Goal: Task Accomplishment & Management: Complete application form

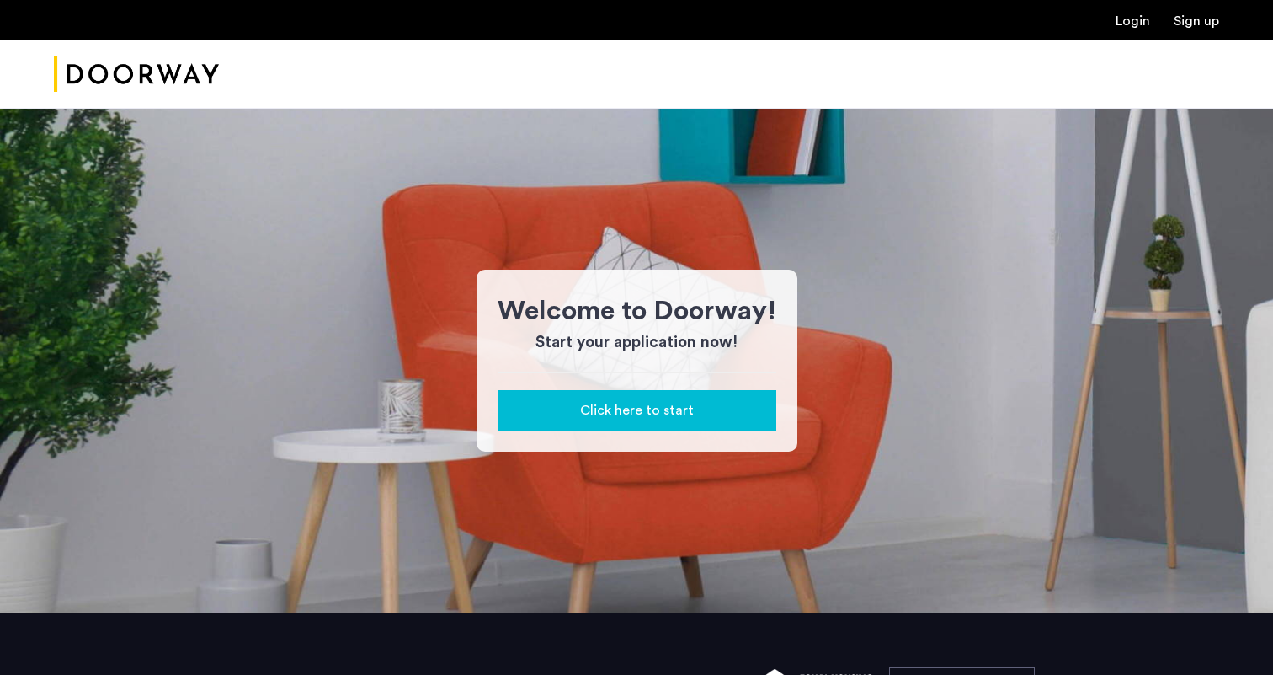
click at [1143, 25] on link "Login" at bounding box center [1133, 20] width 35 height 13
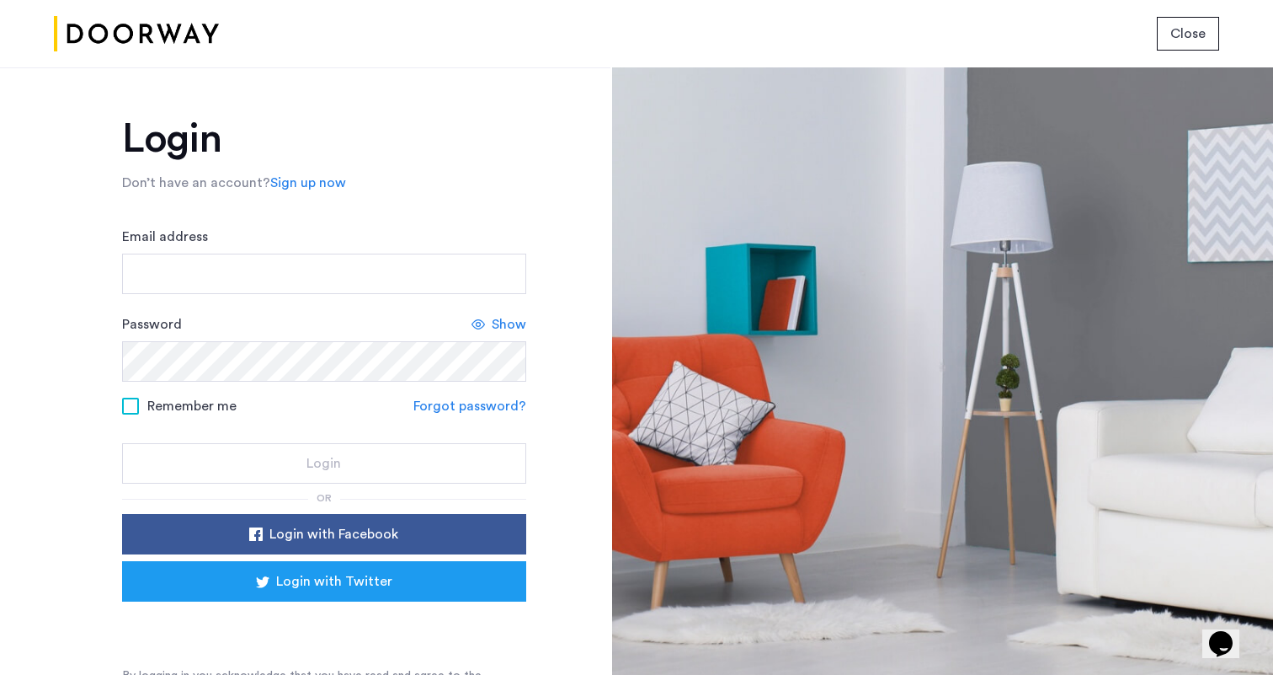
click at [200, 294] on form "Email address Password Show Remember me Forgot password? Login" at bounding box center [324, 355] width 404 height 257
type input "**********"
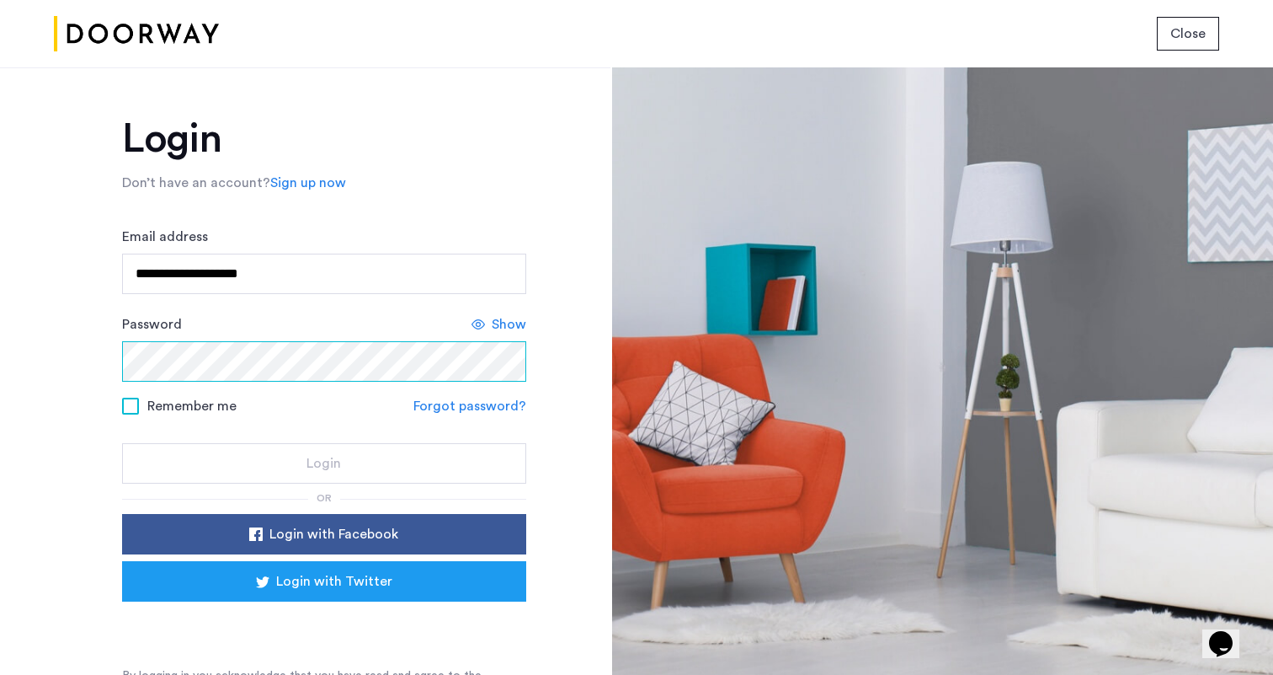
click at [170, 341] on div "Password Show" at bounding box center [324, 347] width 404 height 67
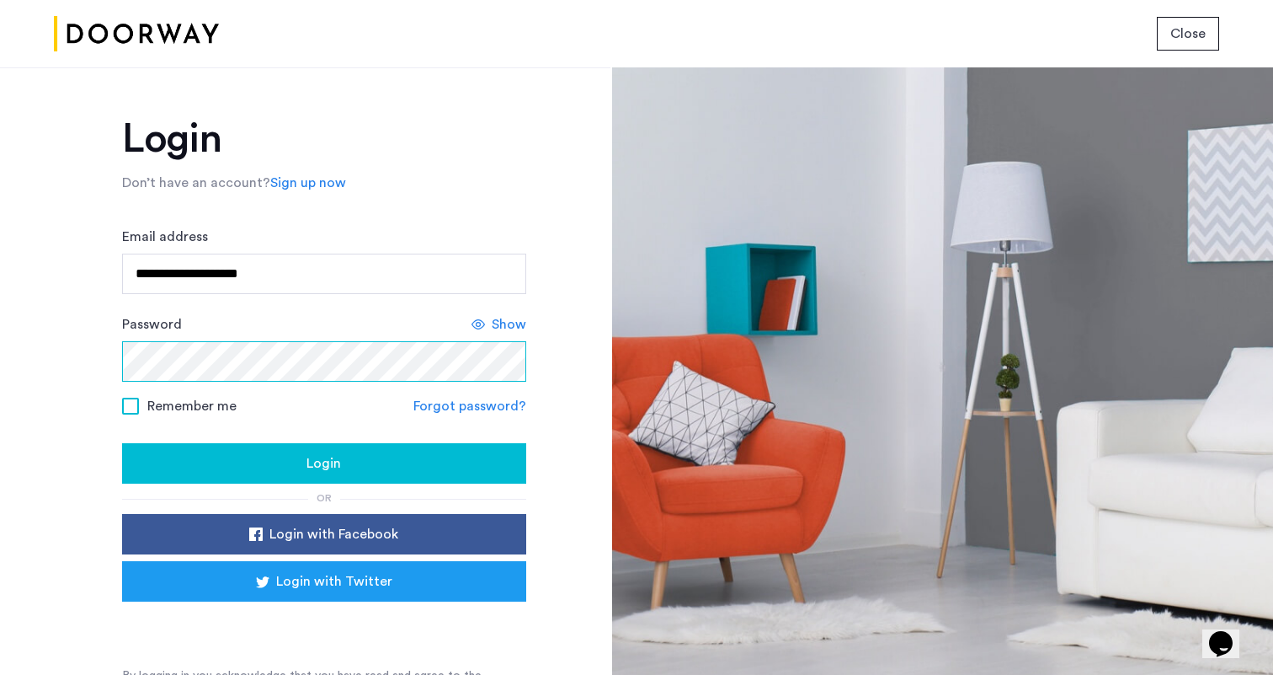
click at [321, 464] on button "Login" at bounding box center [324, 463] width 404 height 40
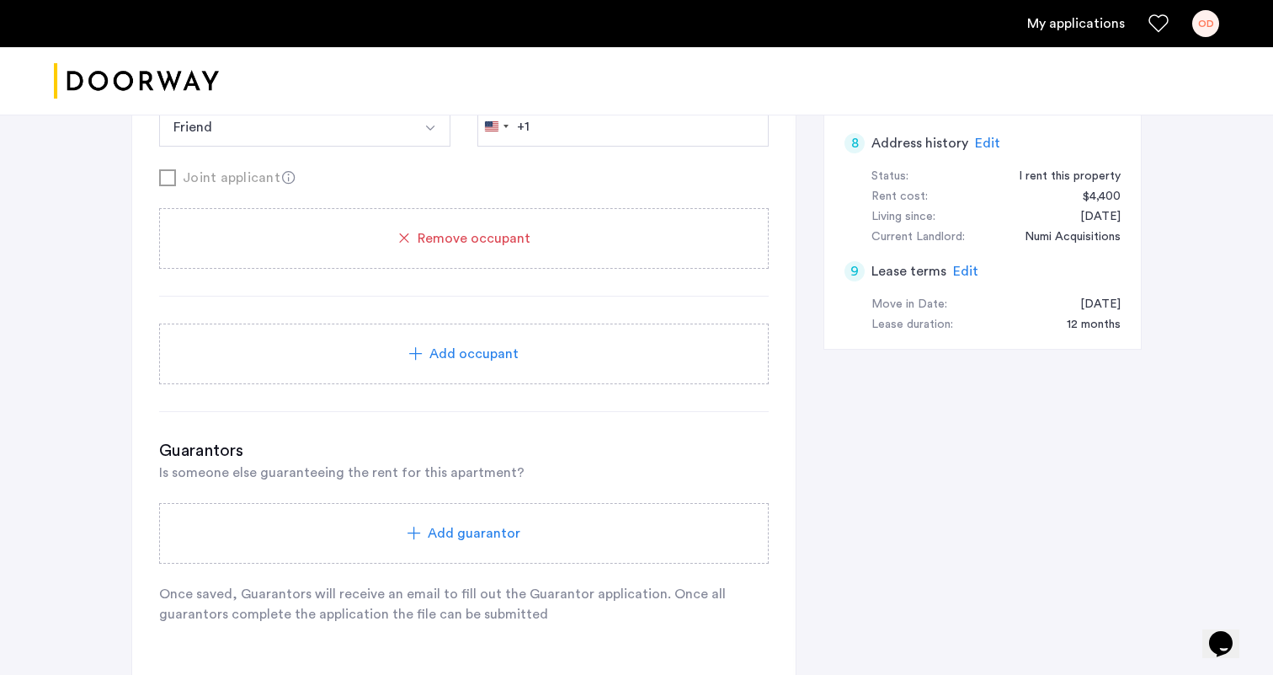
scroll to position [838, 0]
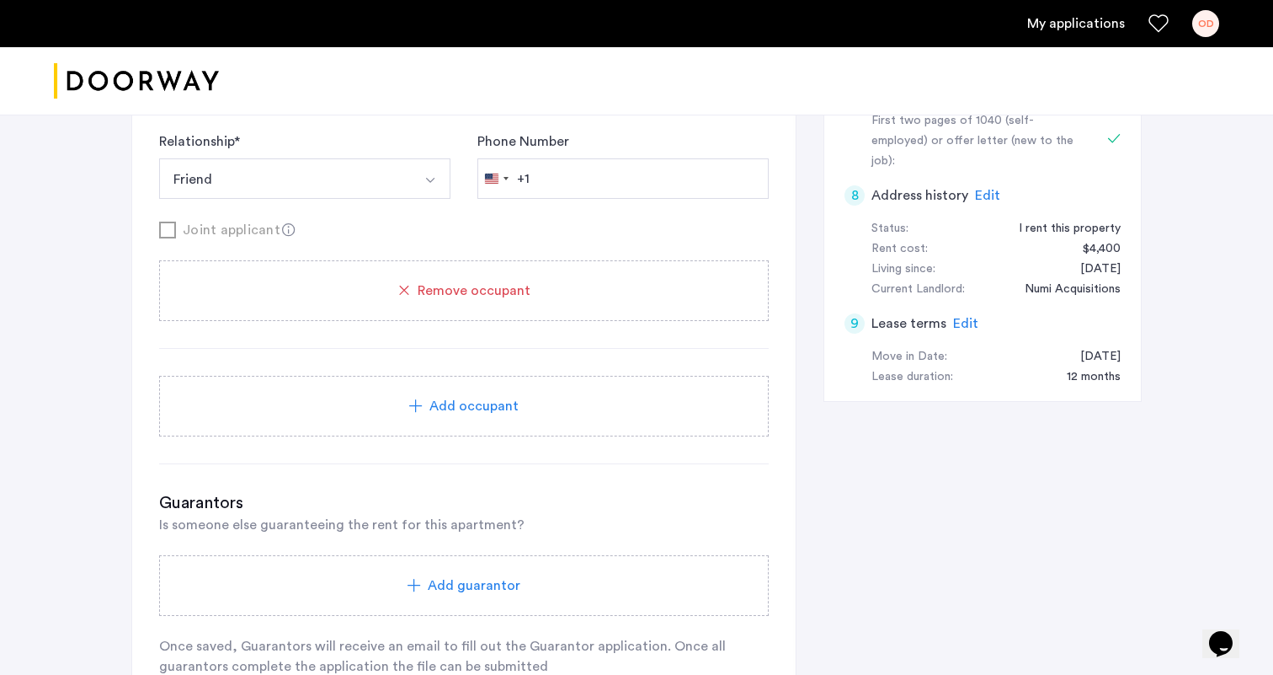
click at [534, 408] on div "Add occupant" at bounding box center [463, 406] width 569 height 20
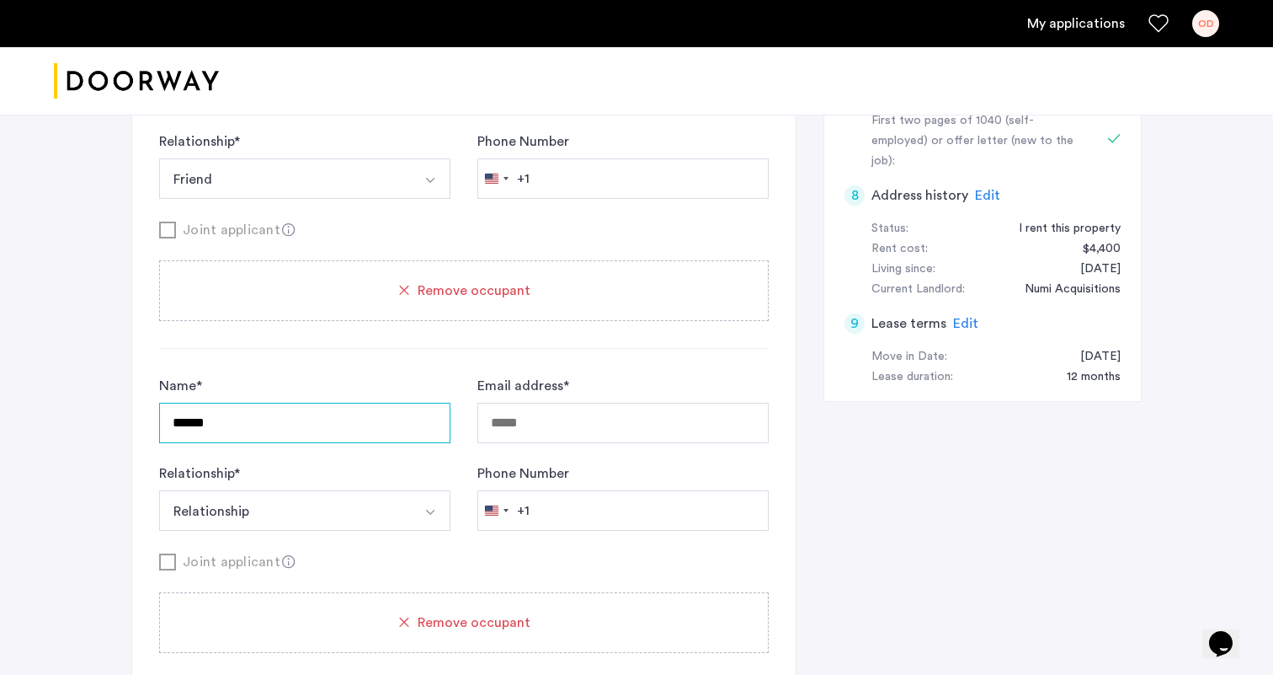
type input "******"
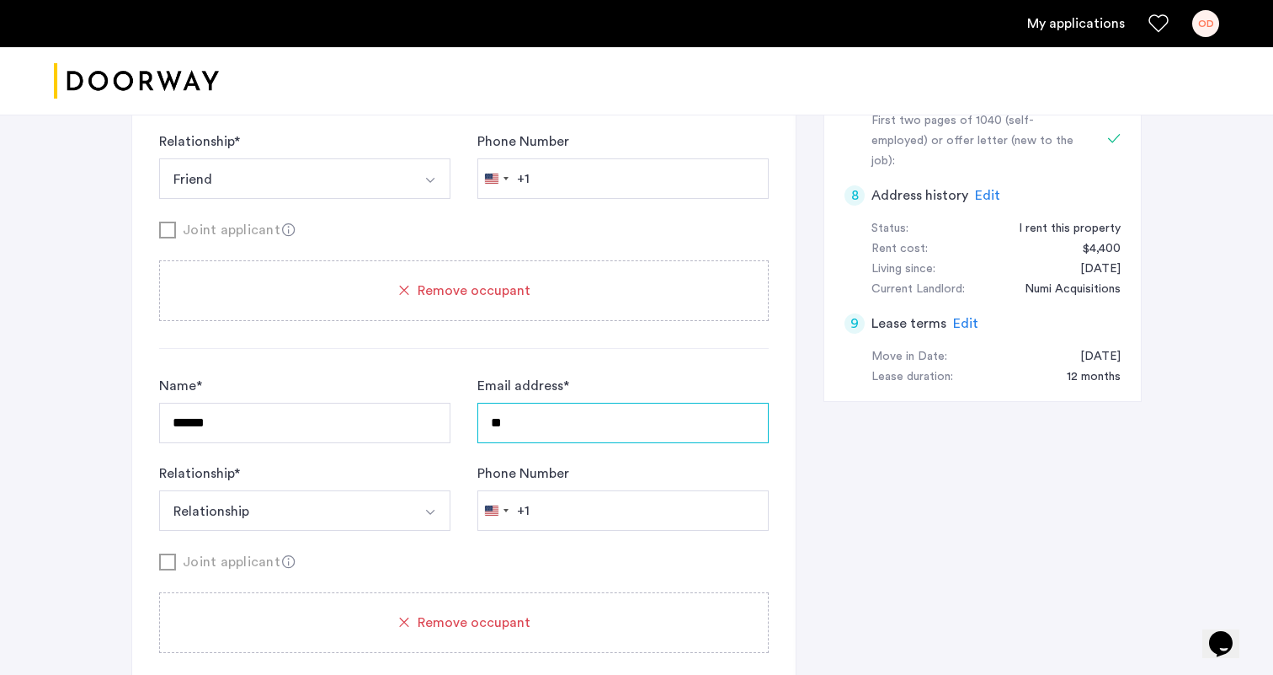
type input "*"
type input "*****"
click at [296, 539] on form "Name * ****** Email address * ***** Relationship * Relationship Husband Wife So…" at bounding box center [464, 474] width 610 height 196
click at [503, 429] on input "*****" at bounding box center [623, 423] width 291 height 40
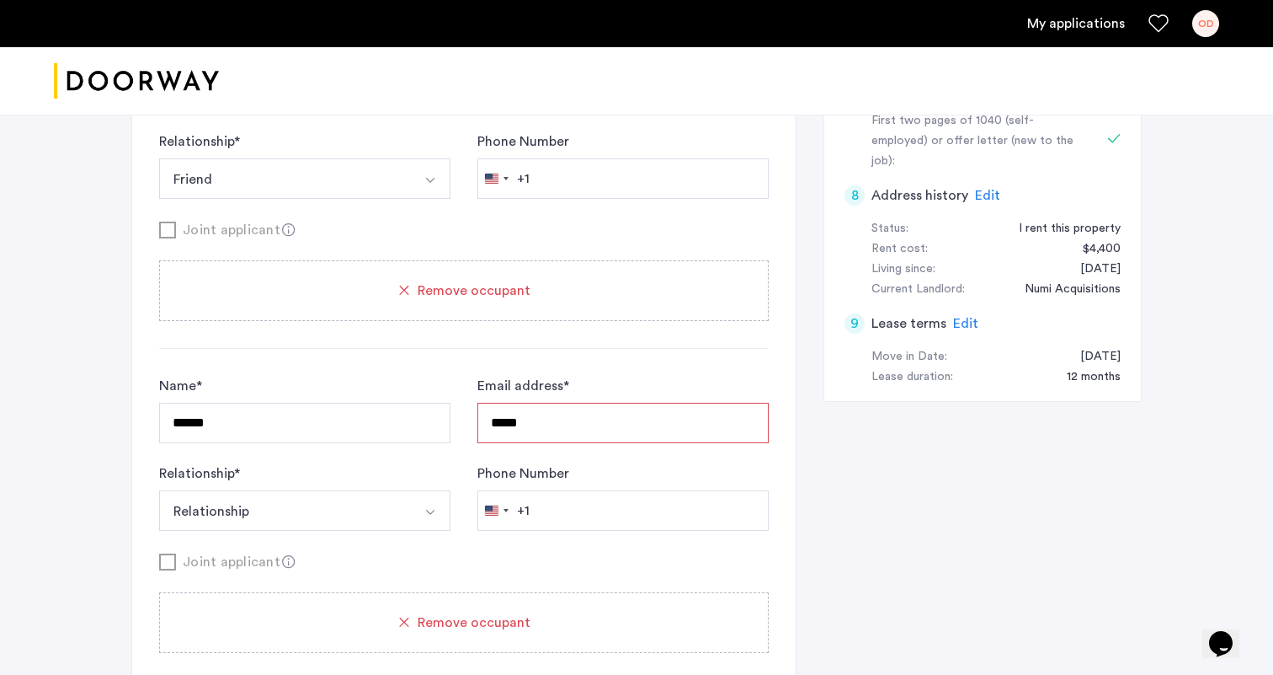
drag, startPoint x: 547, startPoint y: 419, endPoint x: 392, endPoint y: 419, distance: 155.0
click at [392, 419] on div "Name * ****** Email address * ***** Relationship * Relationship Husband Wife So…" at bounding box center [464, 453] width 610 height 155
click at [314, 428] on input "******" at bounding box center [304, 423] width 291 height 40
type input "**********"
click at [580, 412] on input "Email address *" at bounding box center [623, 423] width 291 height 40
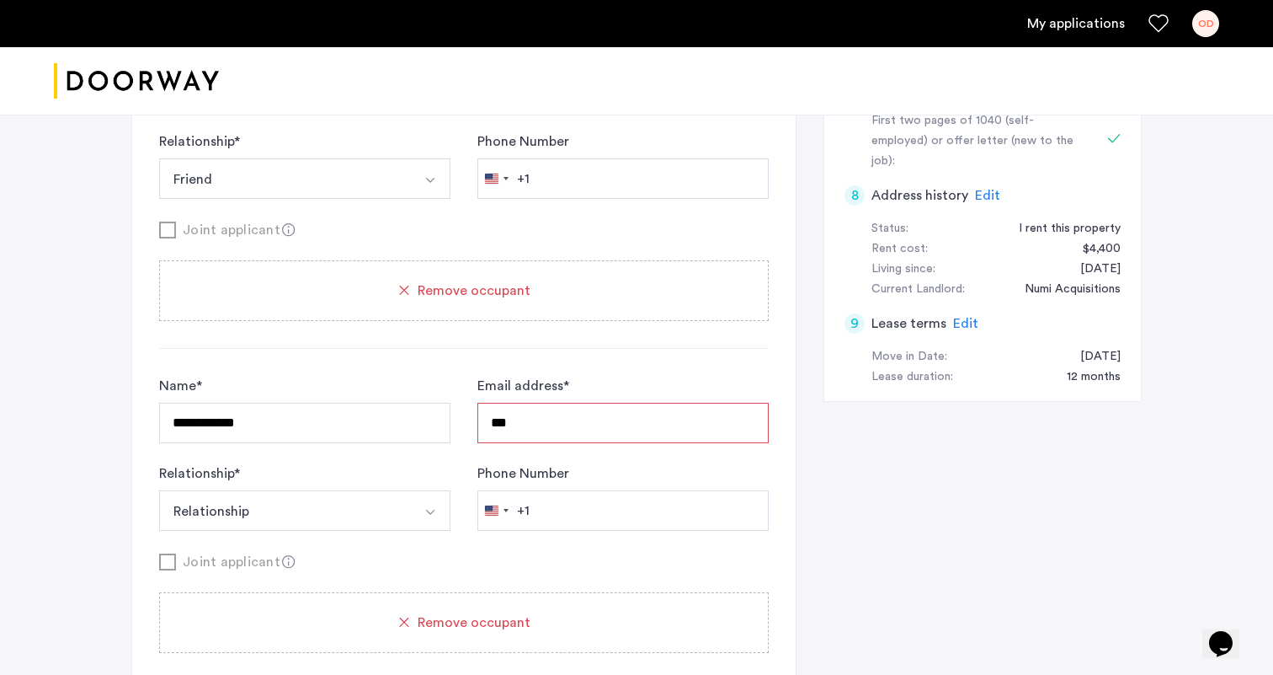
type input "**********"
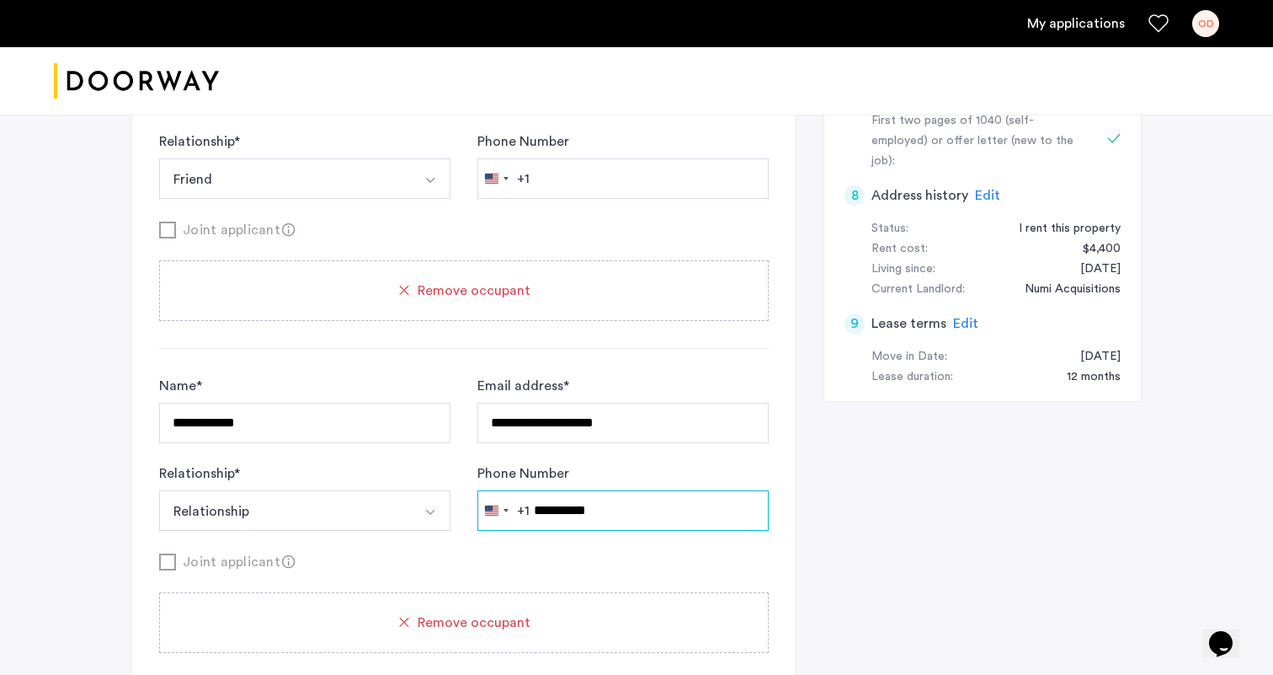
type input "**********"
click at [344, 495] on button "Relationship" at bounding box center [285, 510] width 252 height 40
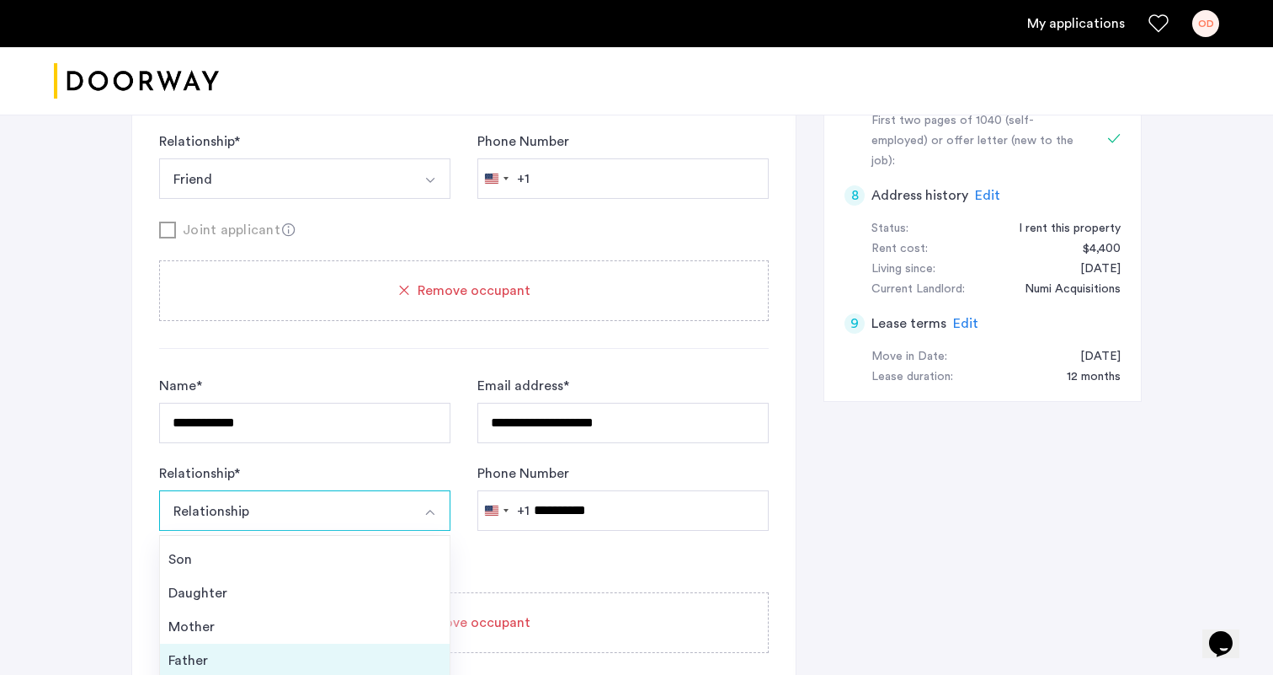
scroll to position [61, 0]
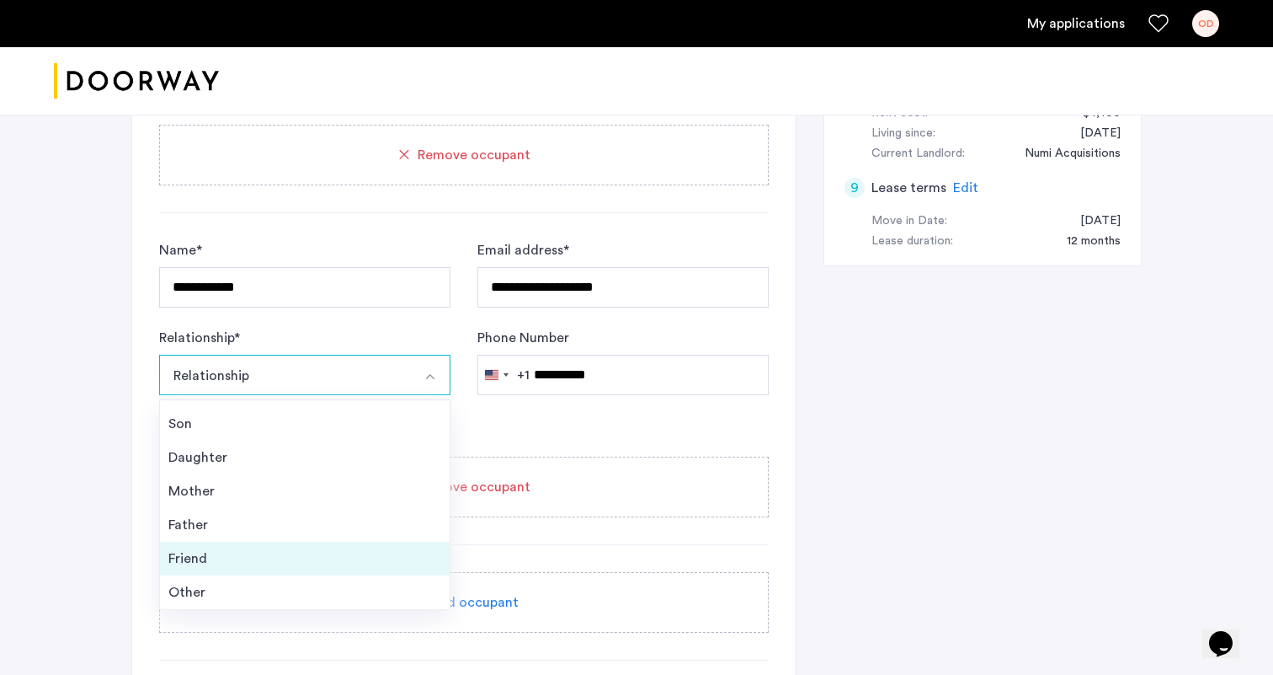
click at [226, 562] on div "Friend" at bounding box center [304, 558] width 273 height 20
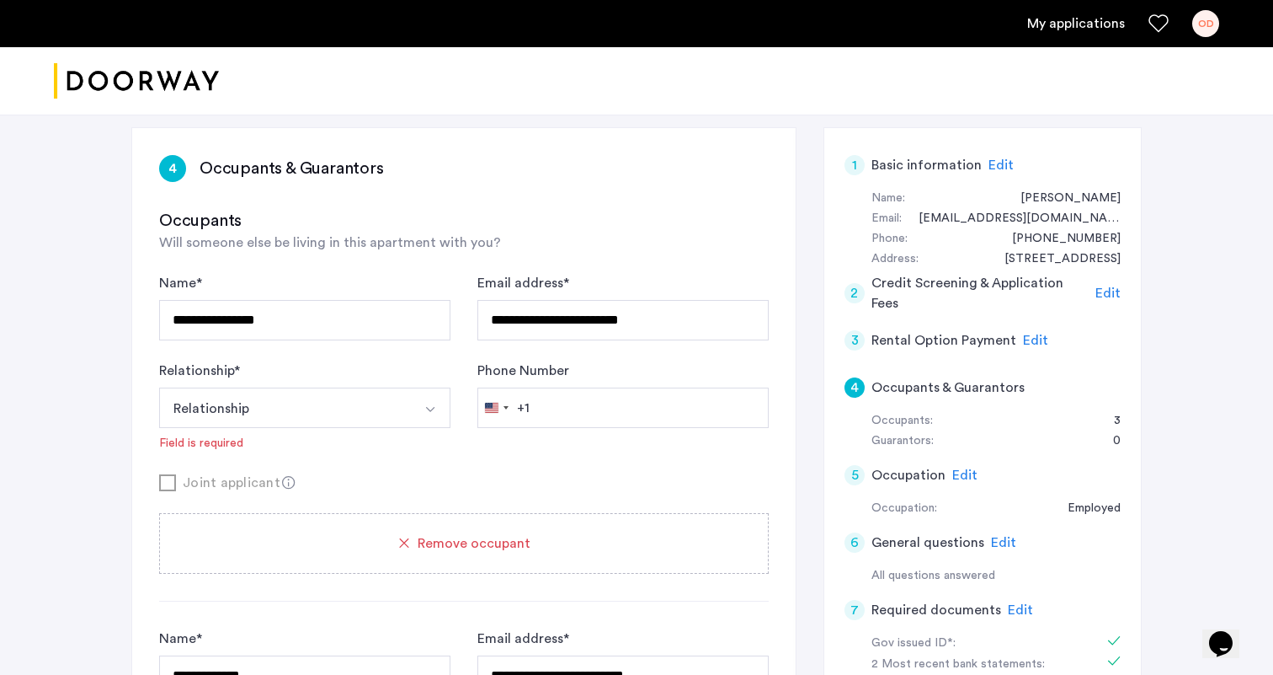
scroll to position [254, 0]
drag, startPoint x: 327, startPoint y: 318, endPoint x: 107, endPoint y: 317, distance: 219.8
type input "**********"
click at [249, 390] on button "Relationship" at bounding box center [285, 407] width 252 height 40
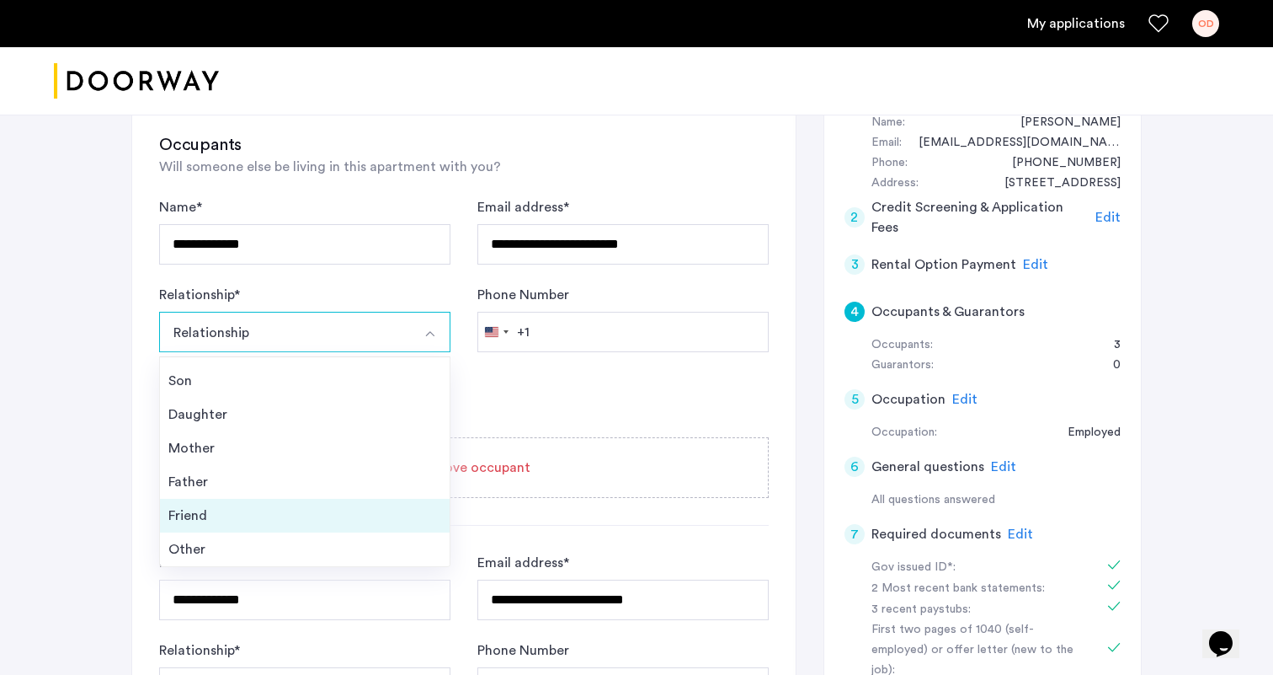
scroll to position [342, 0]
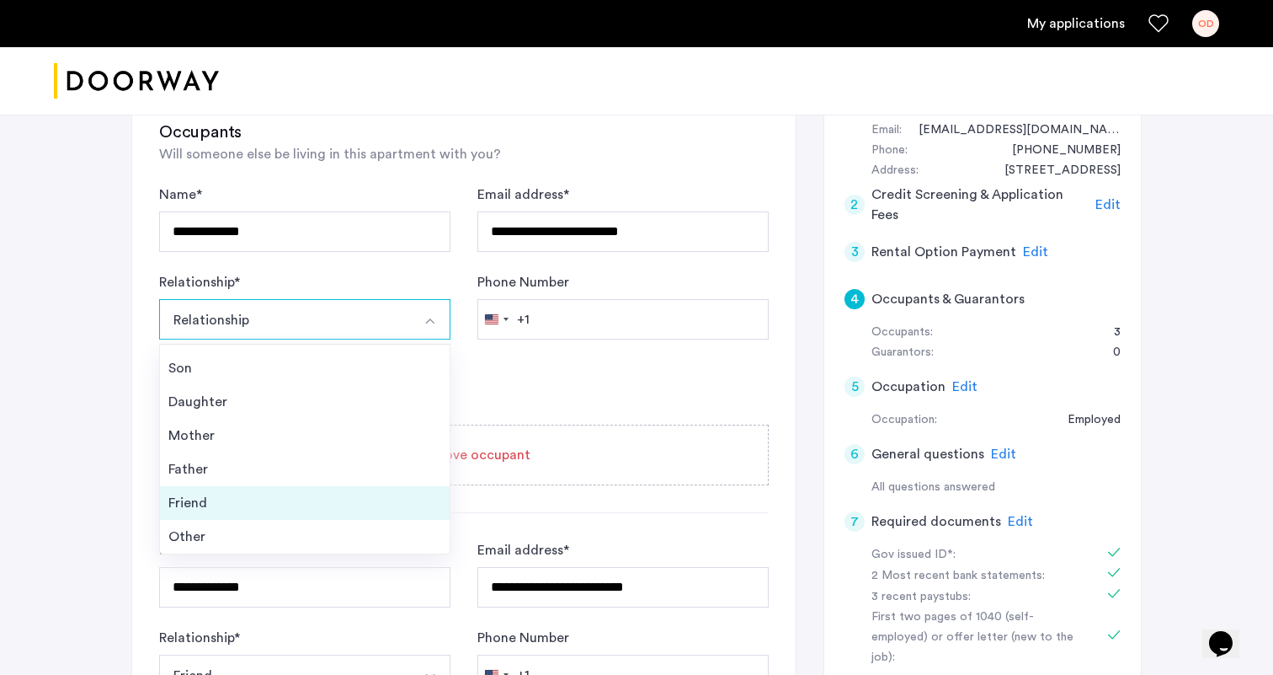
click at [193, 490] on li "Friend" at bounding box center [305, 503] width 290 height 34
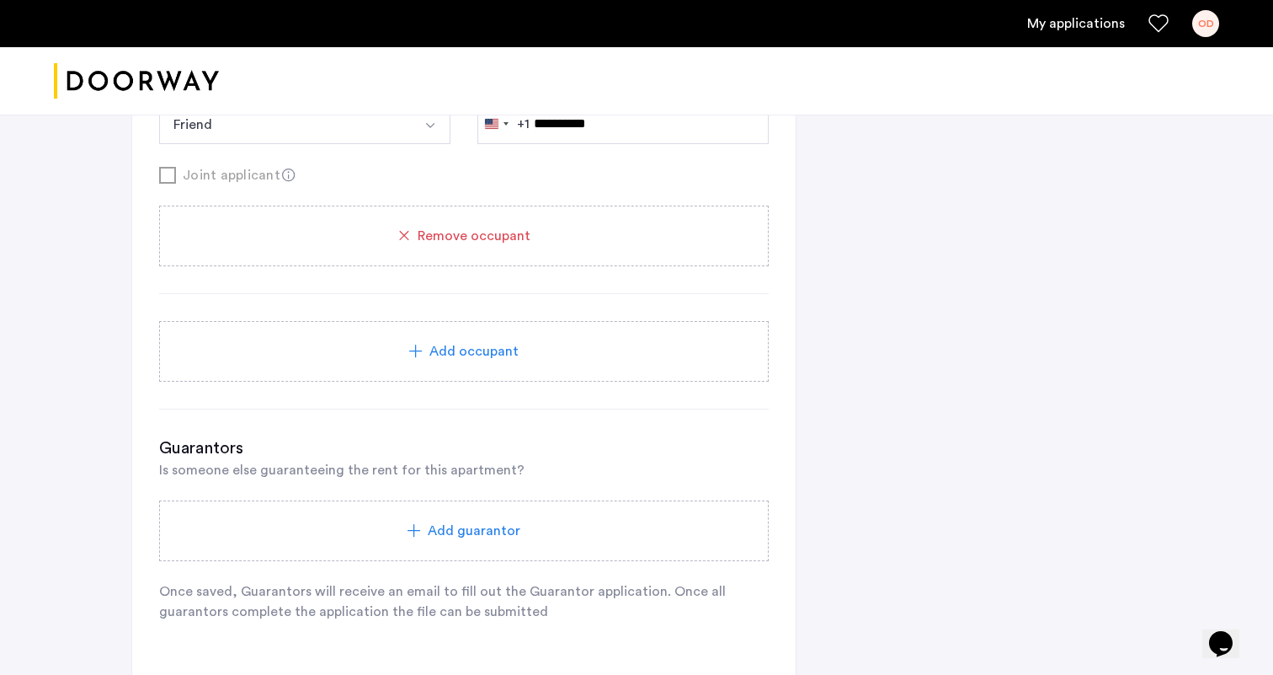
scroll to position [1251, 0]
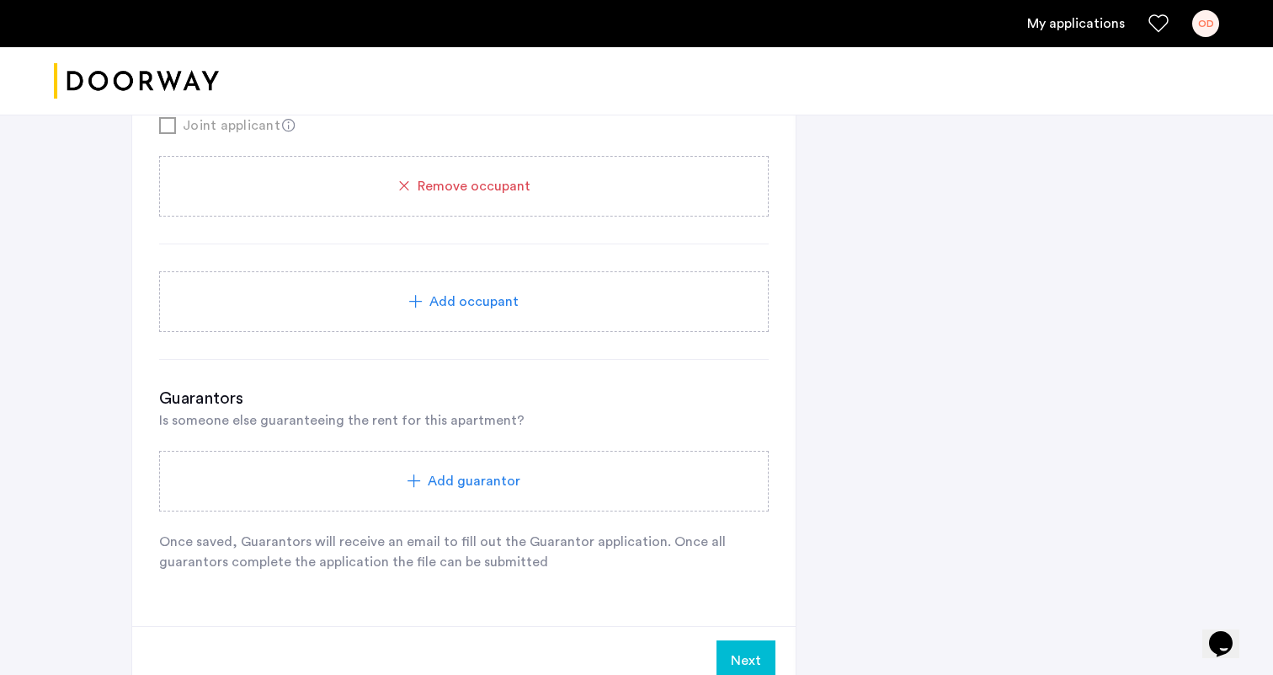
click at [751, 654] on button "Next" at bounding box center [746, 660] width 59 height 40
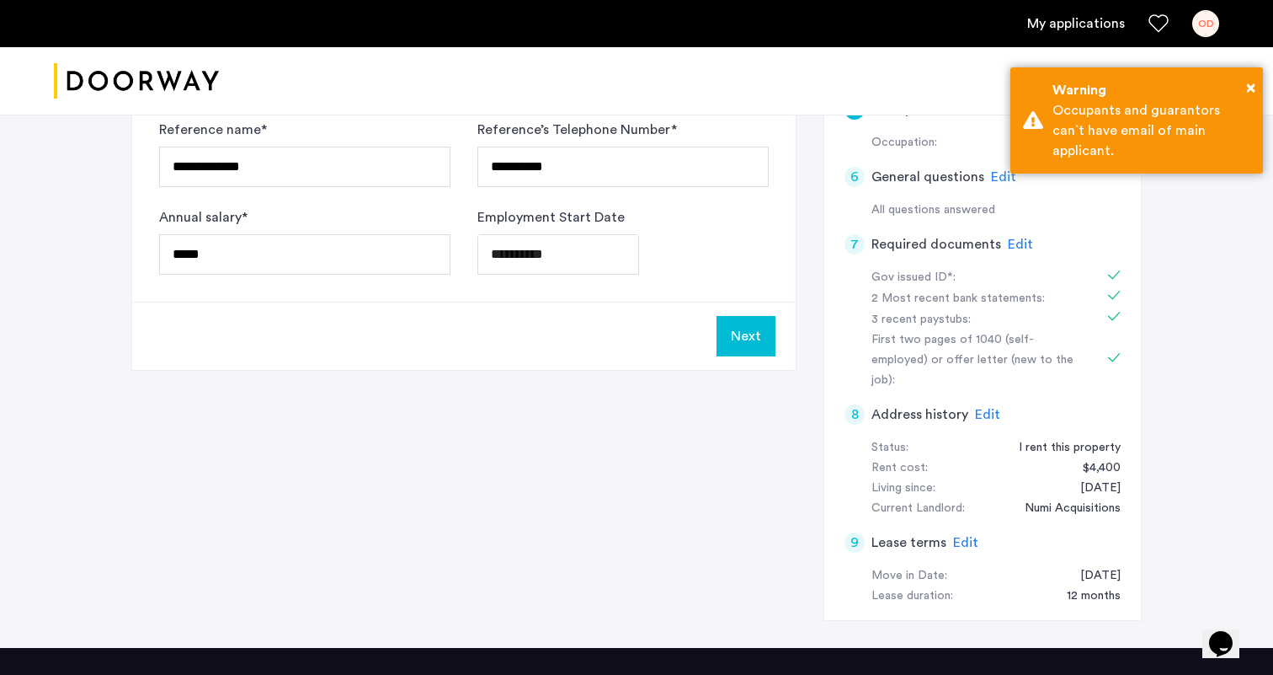
scroll to position [637, 0]
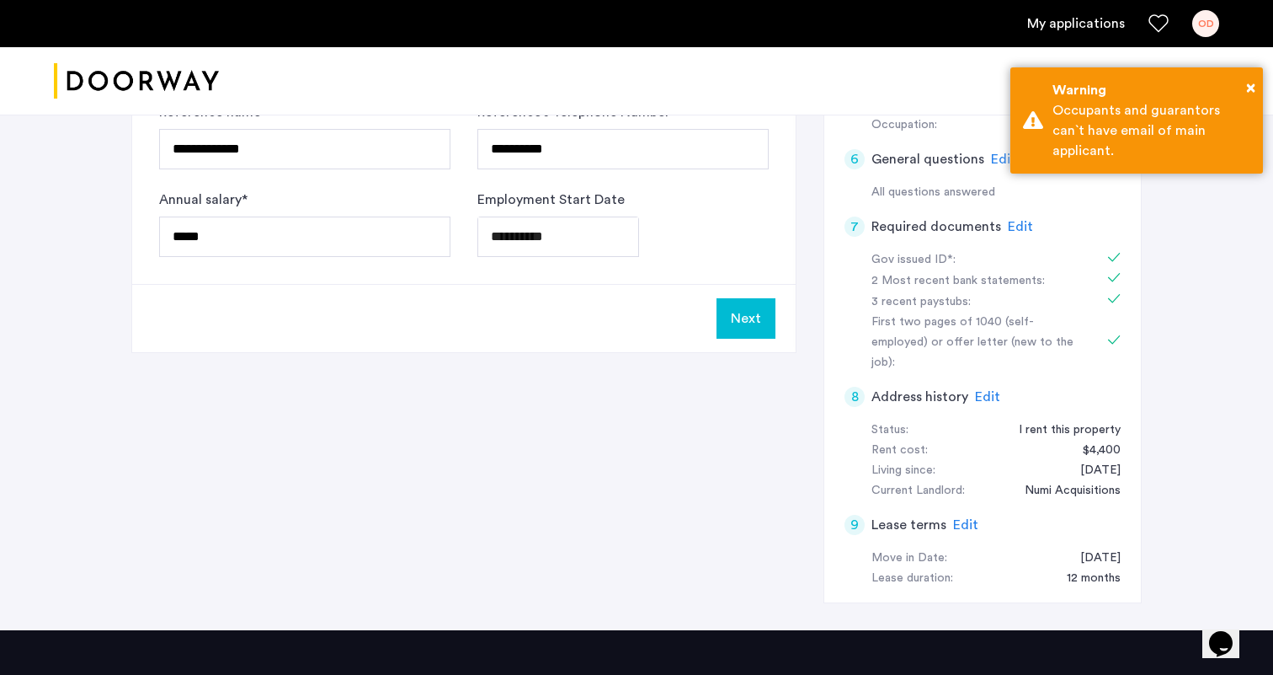
click at [764, 303] on button "Next" at bounding box center [746, 318] width 59 height 40
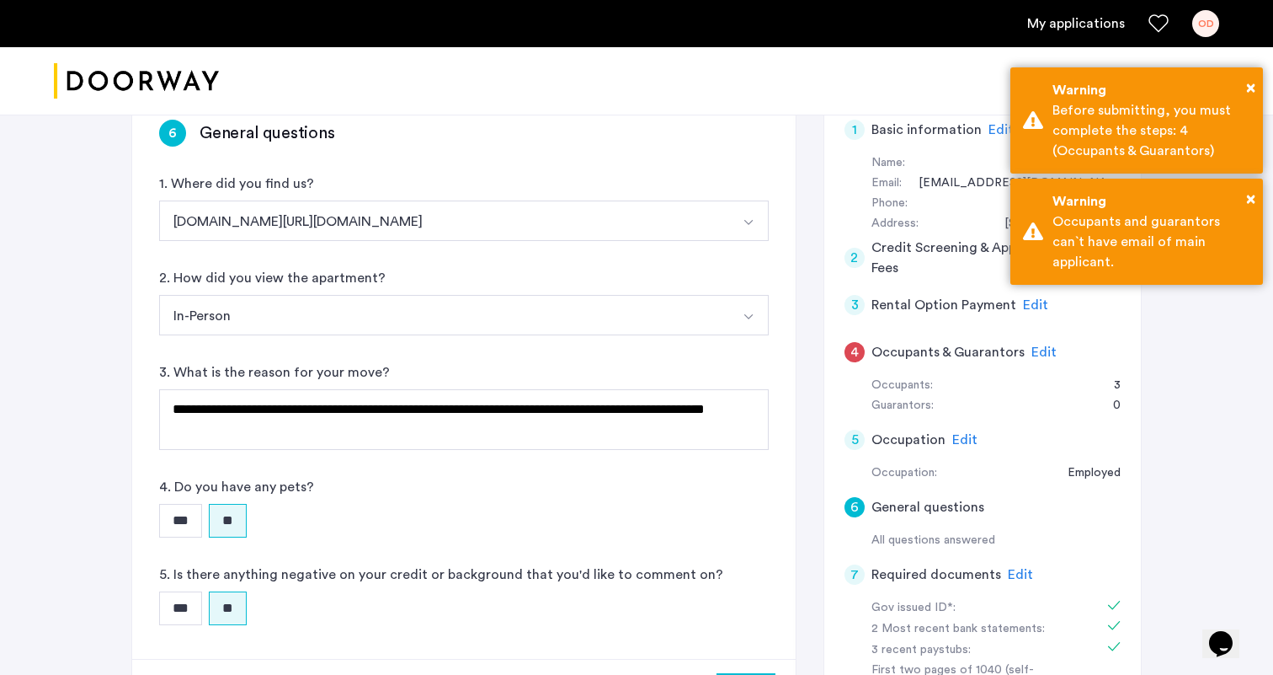
scroll to position [495, 0]
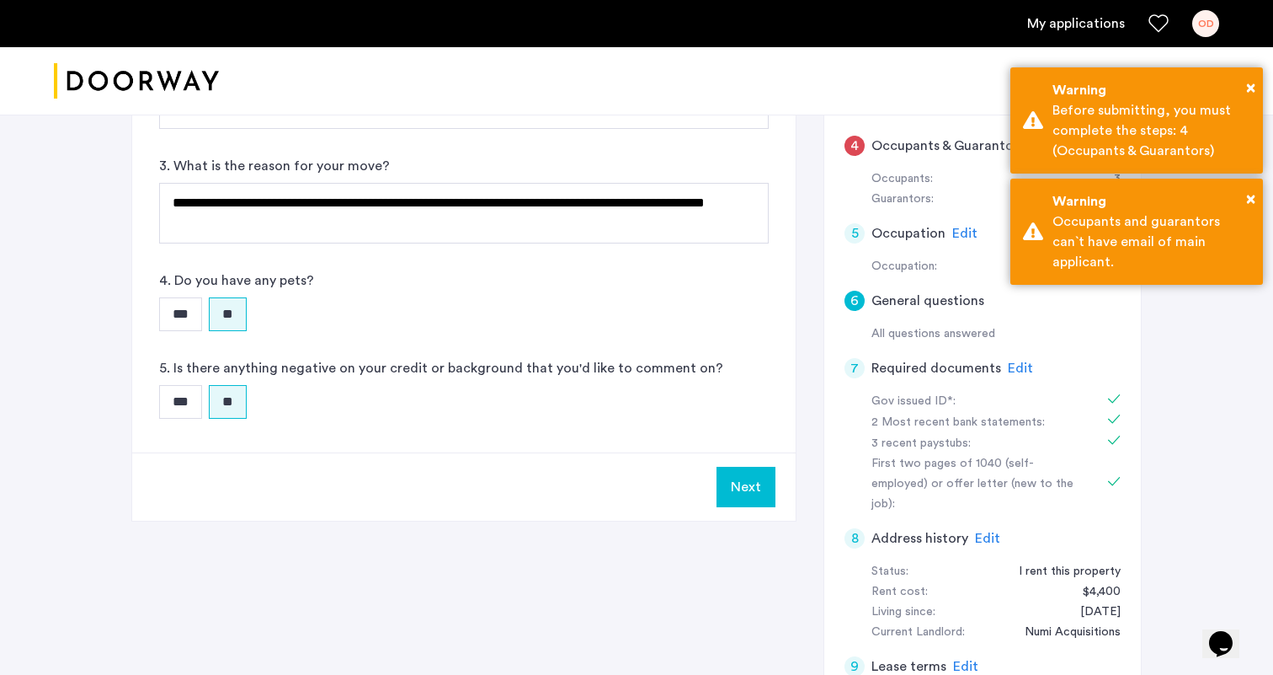
click at [737, 474] on button "Next" at bounding box center [746, 487] width 59 height 40
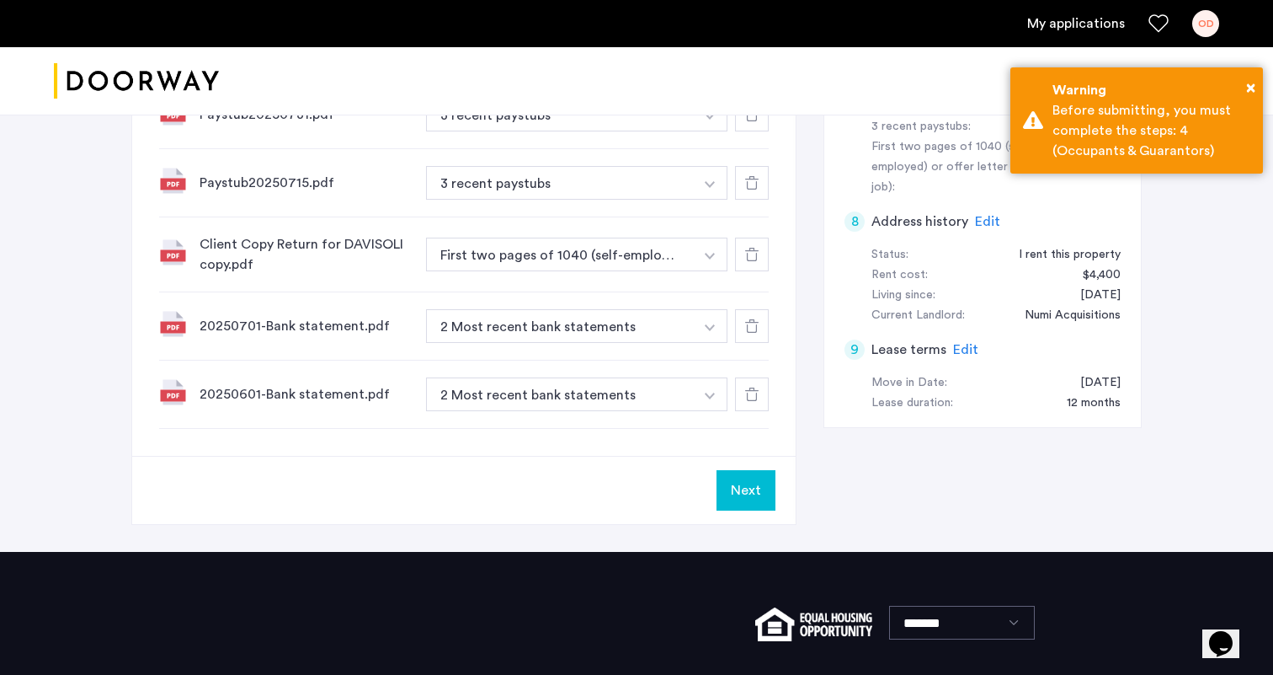
scroll to position [862, 0]
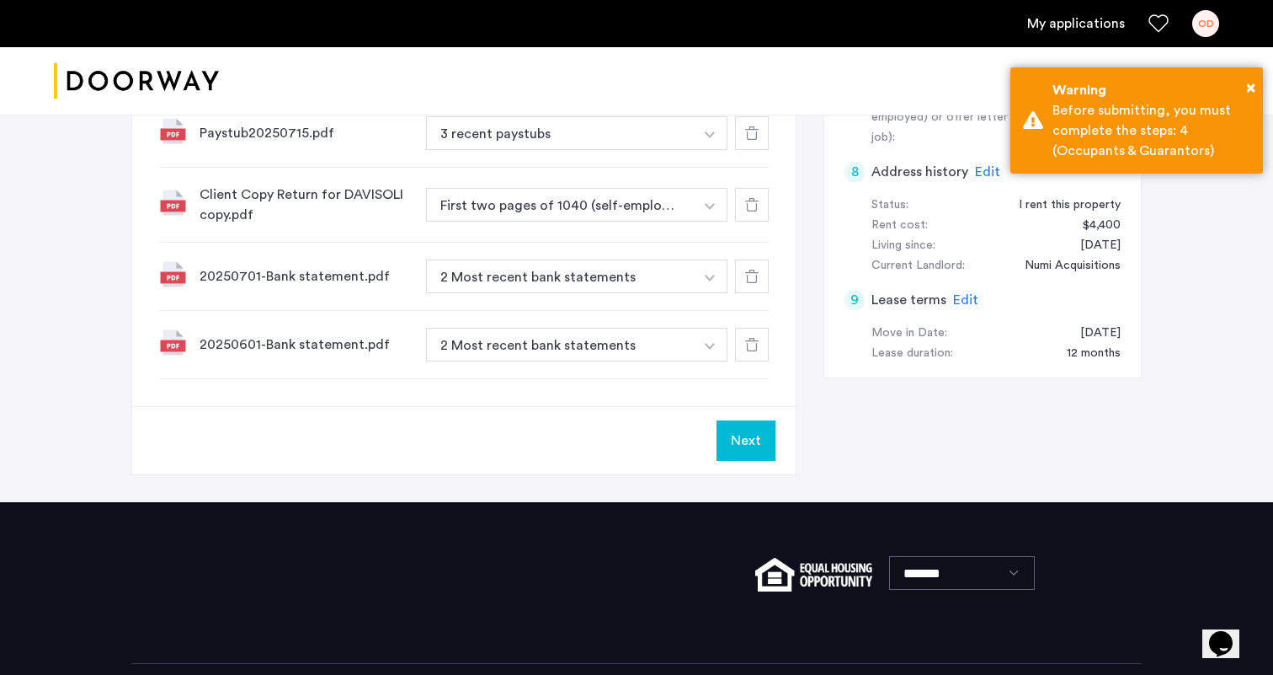
click at [744, 412] on div "Next" at bounding box center [464, 440] width 664 height 68
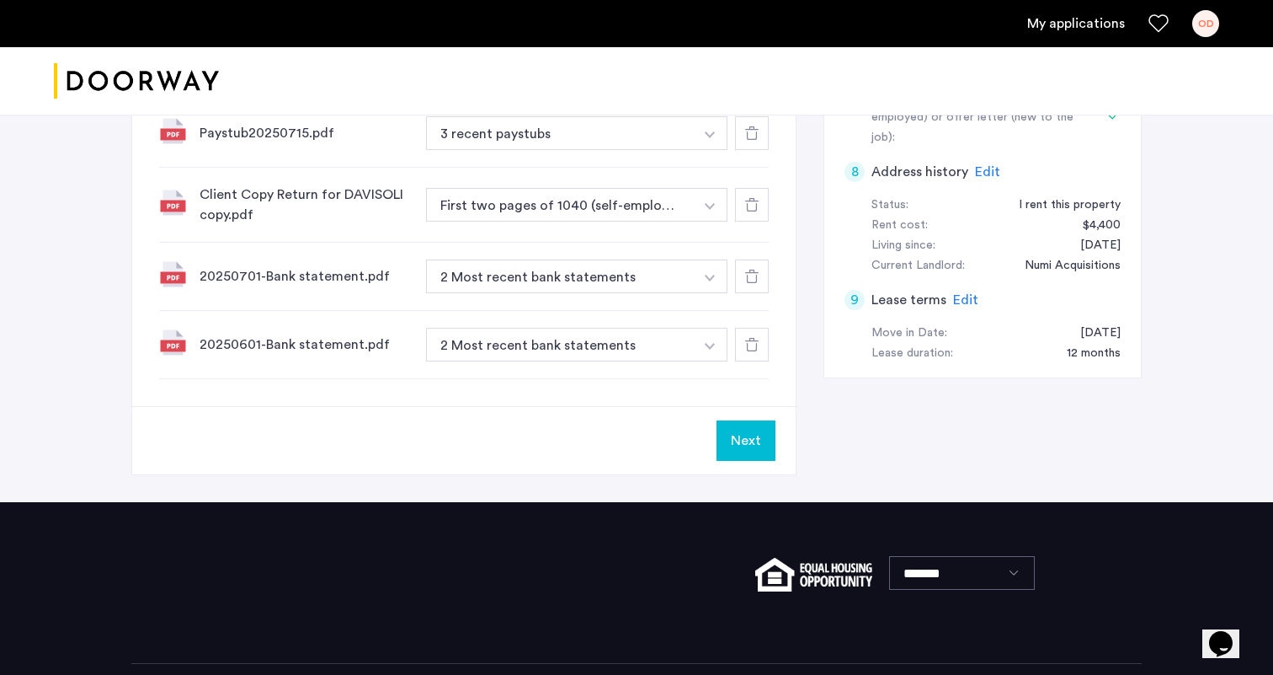
click at [744, 440] on button "Next" at bounding box center [746, 440] width 59 height 40
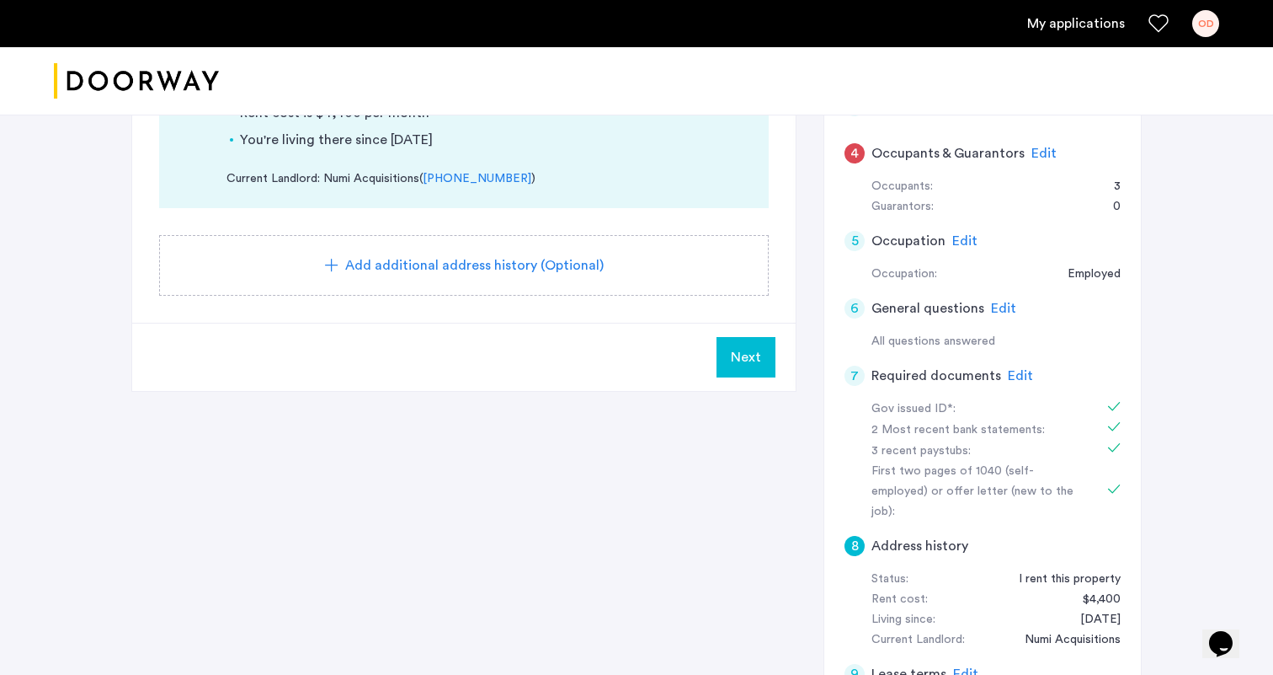
scroll to position [499, 0]
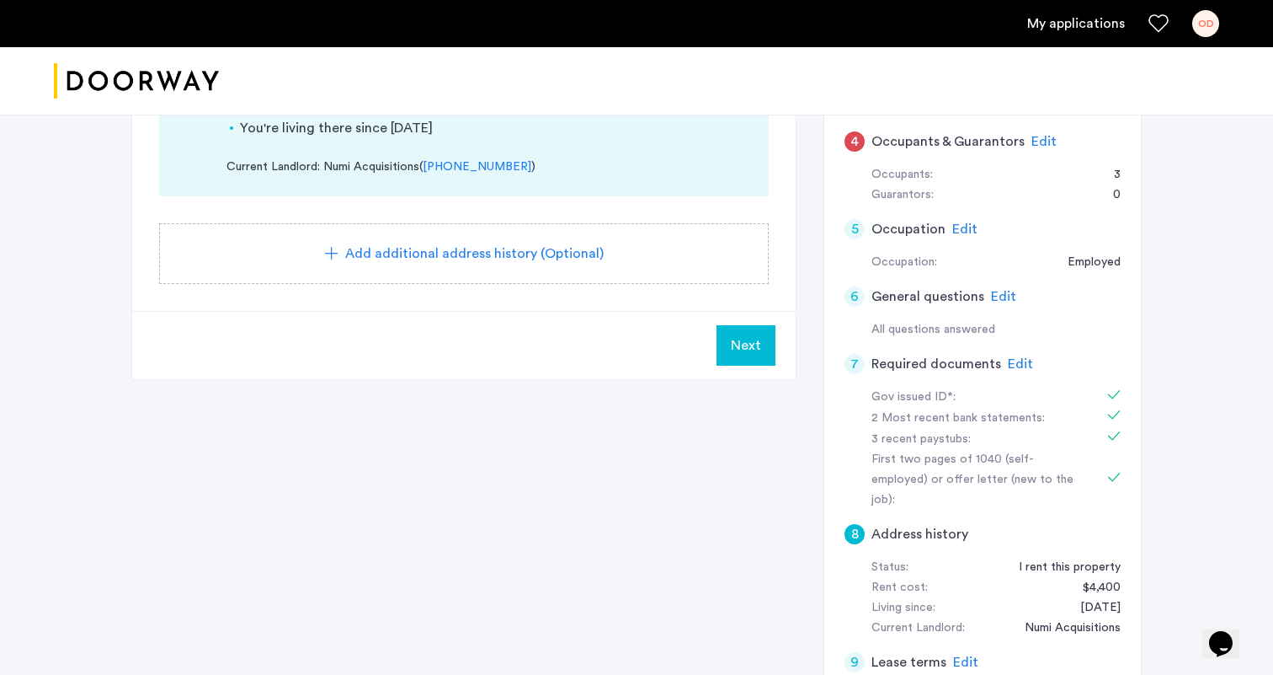
click at [729, 340] on button "Next" at bounding box center [746, 345] width 59 height 40
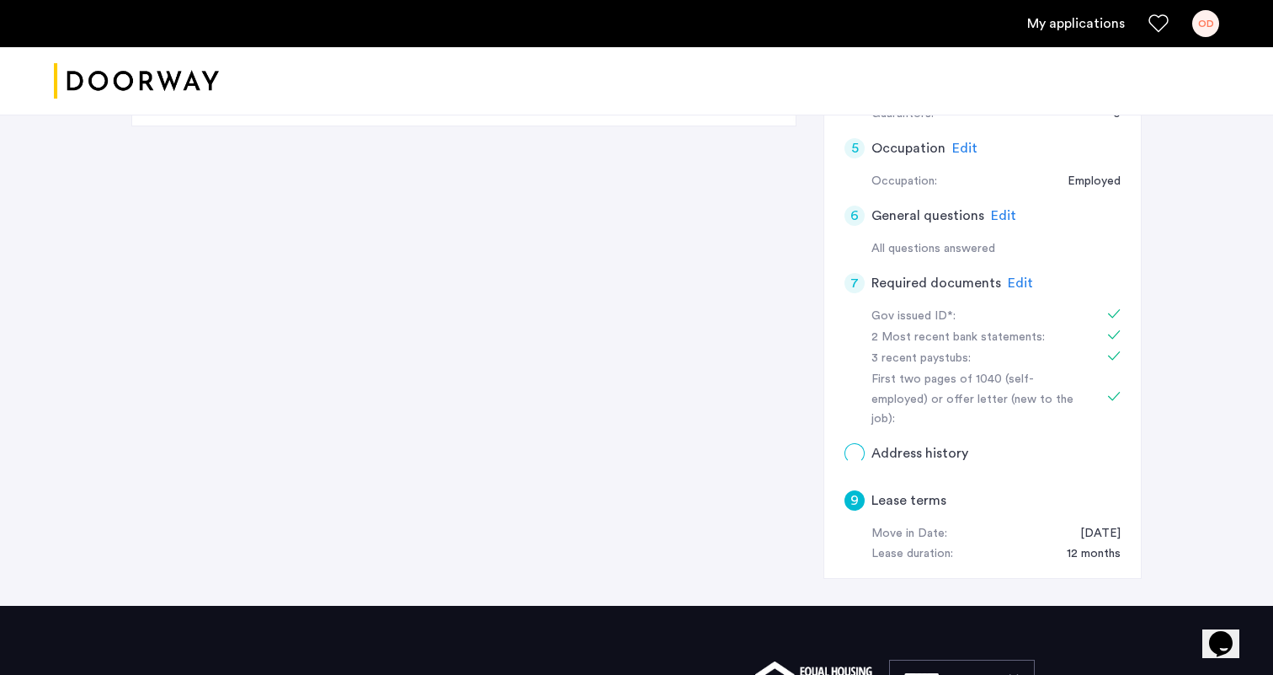
scroll to position [0, 0]
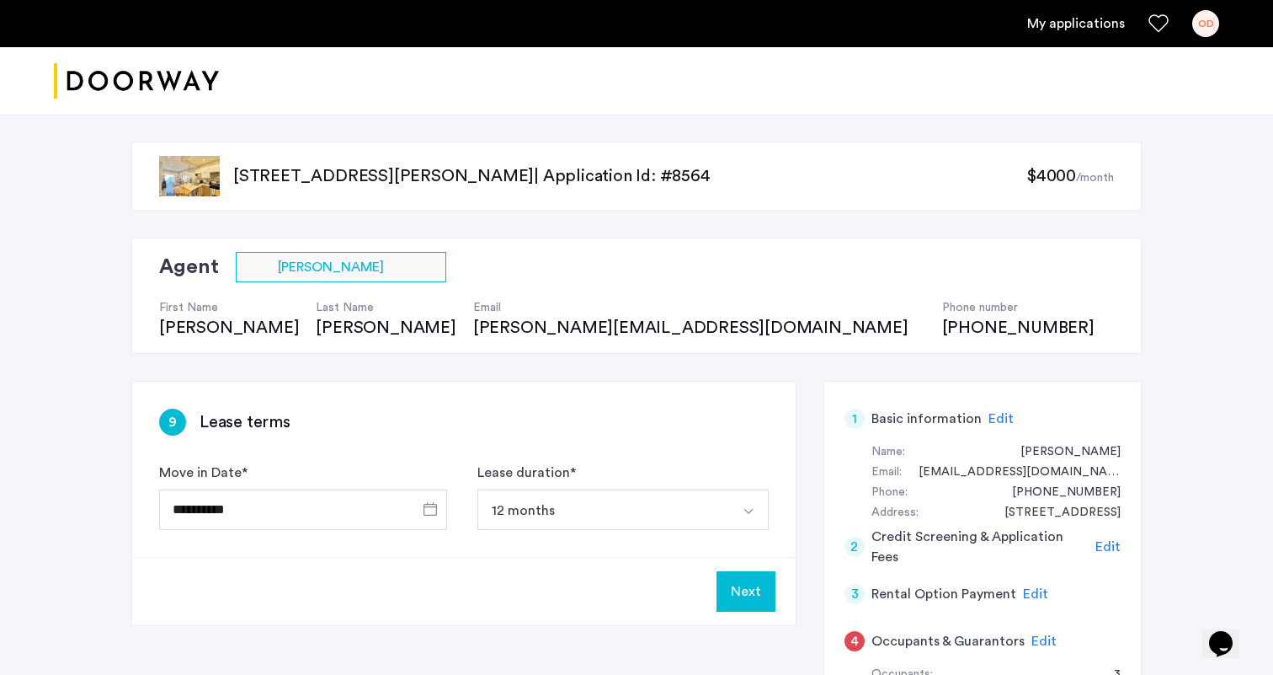
click at [760, 590] on button "Next" at bounding box center [746, 591] width 59 height 40
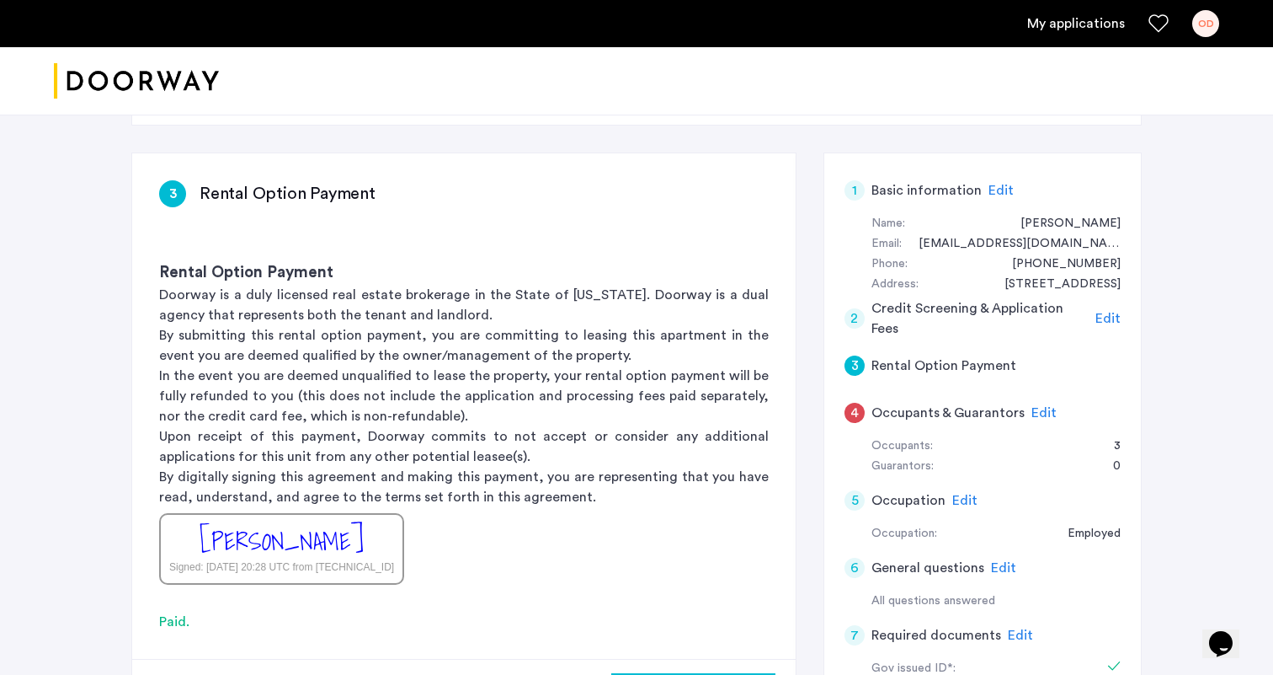
scroll to position [363, 0]
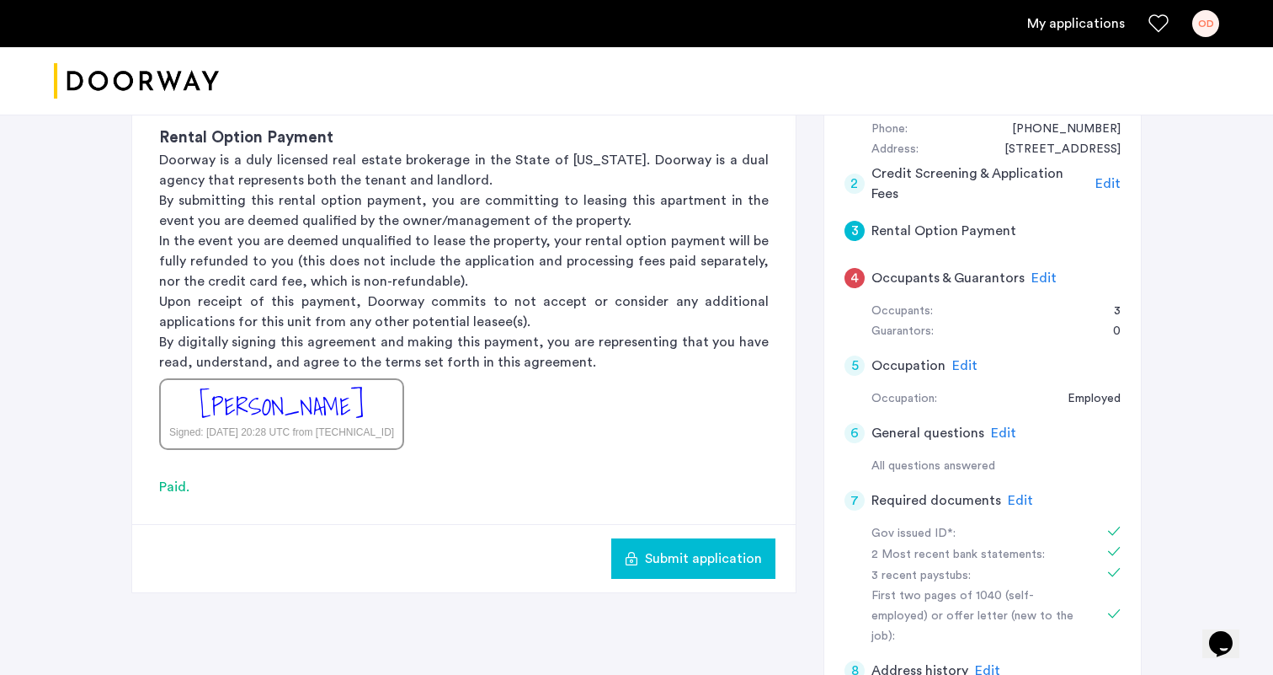
click at [696, 558] on span "Submit application" at bounding box center [703, 558] width 117 height 20
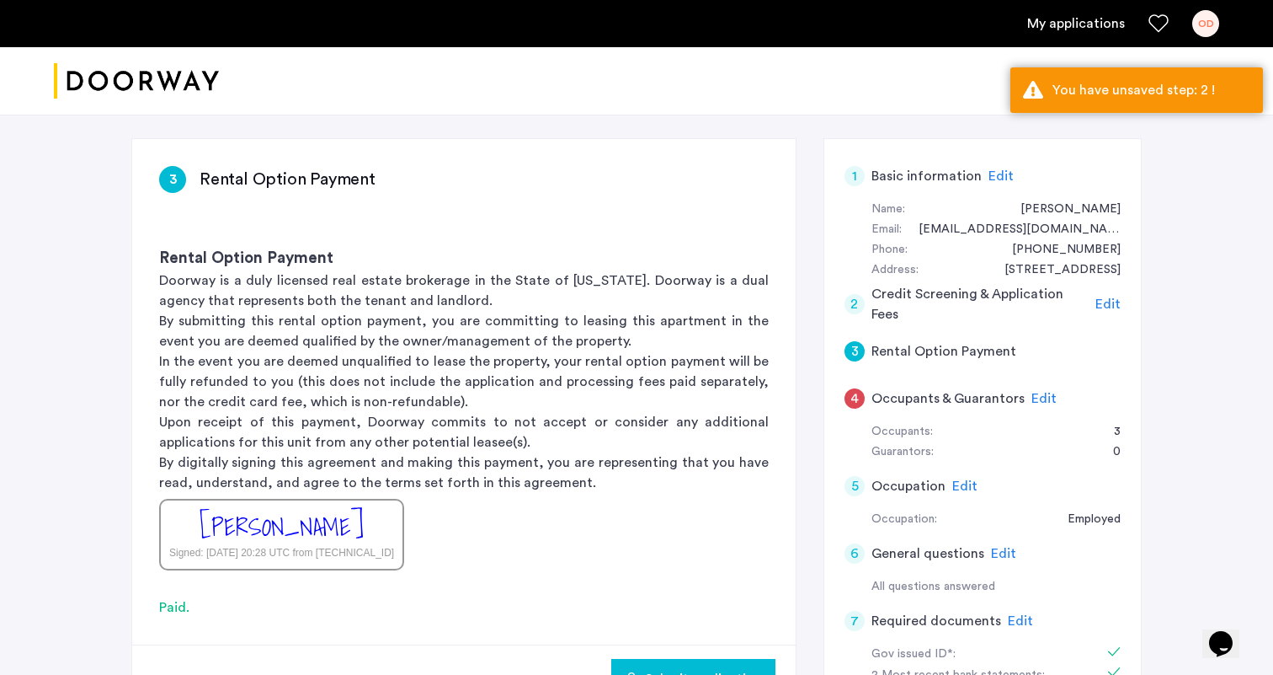
scroll to position [140, 0]
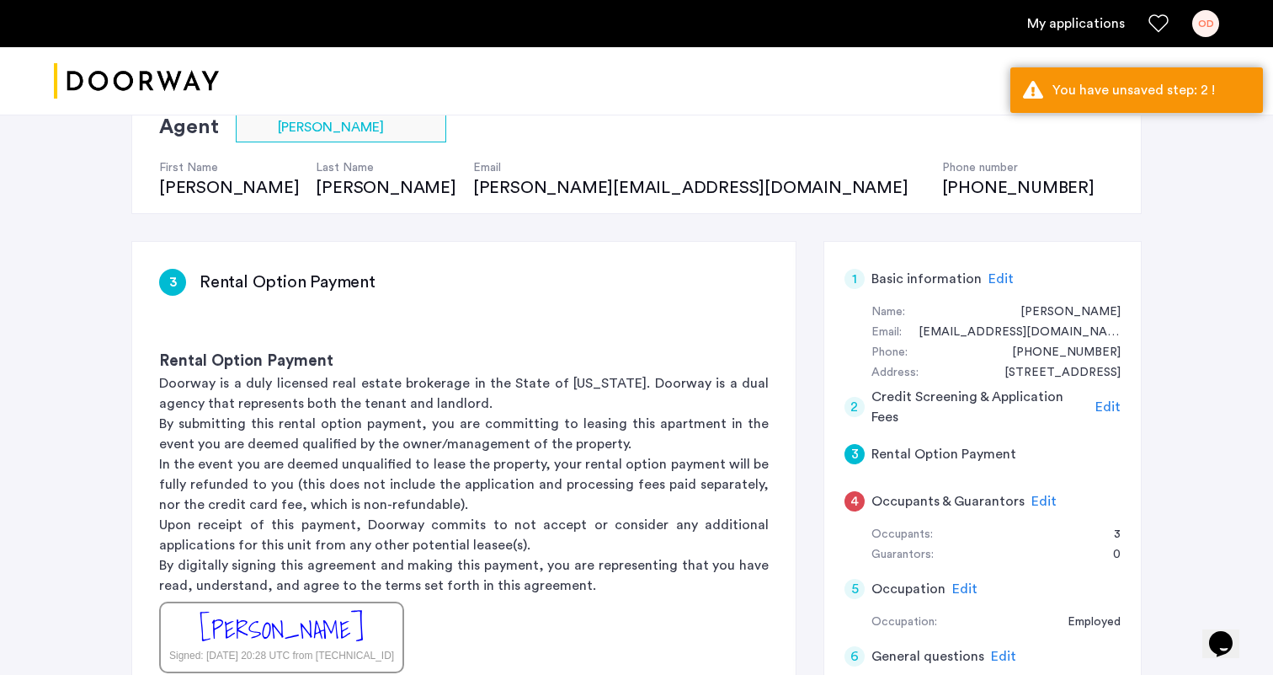
click at [1116, 404] on span "Edit" at bounding box center [1108, 406] width 25 height 13
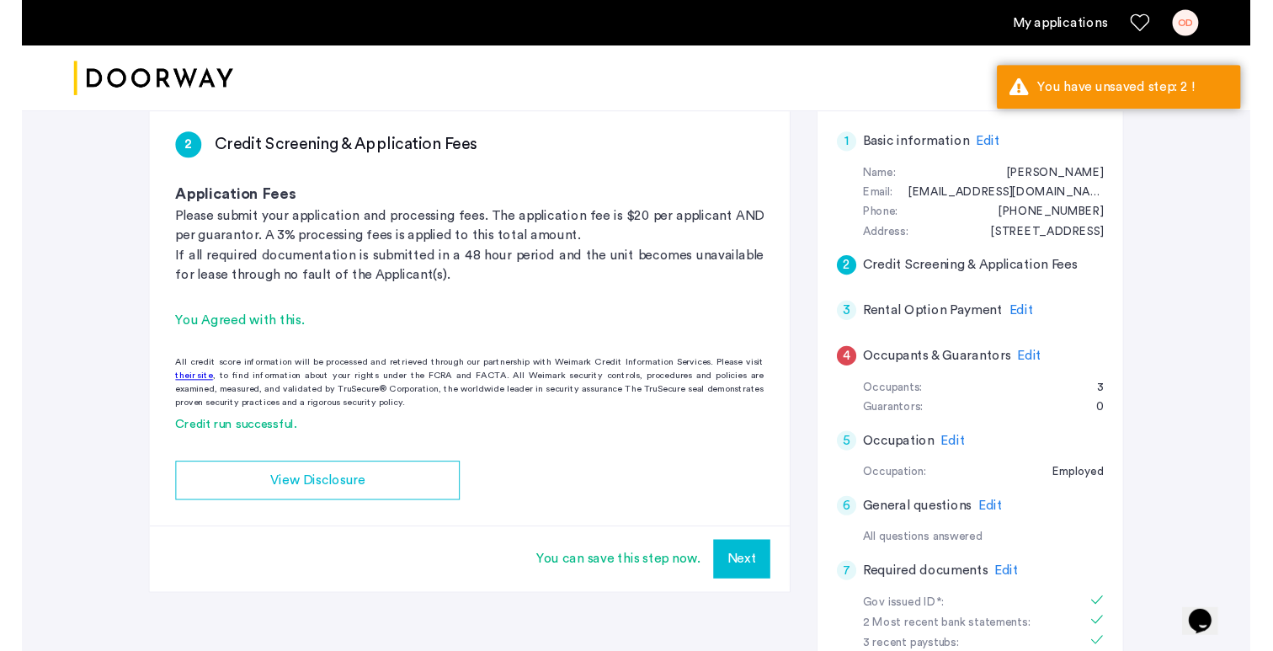
scroll to position [294, 0]
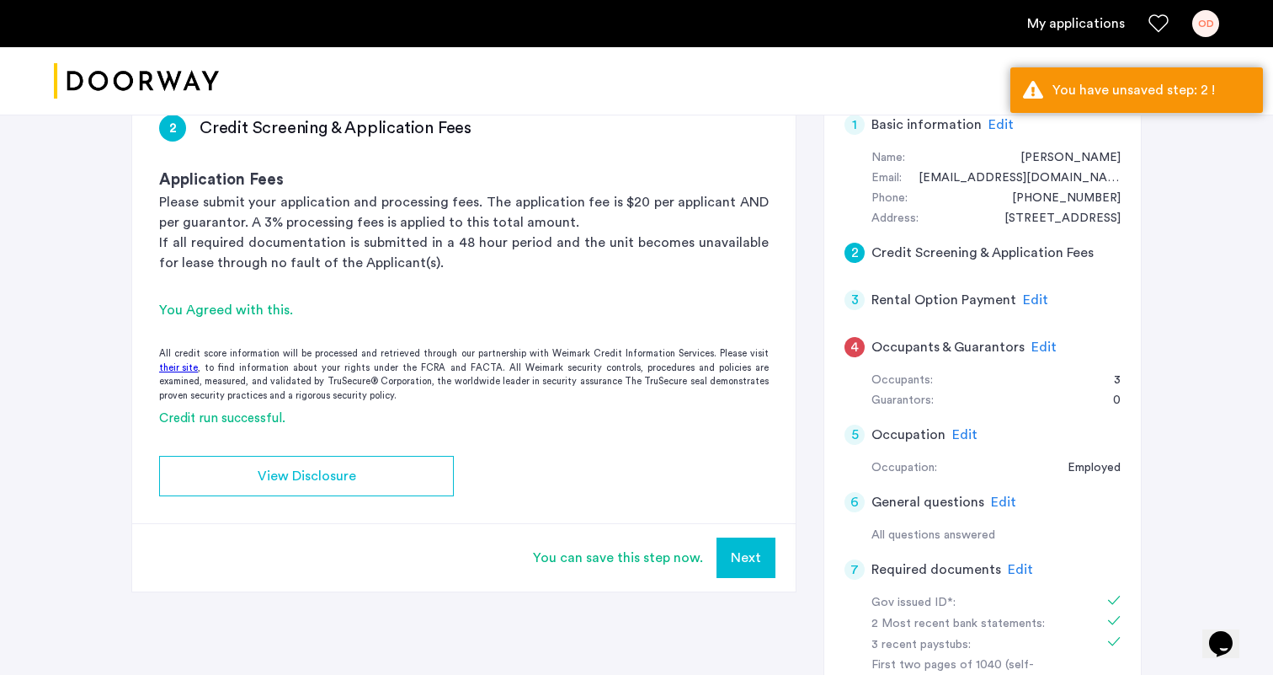
click at [184, 366] on link "their site" at bounding box center [178, 368] width 39 height 14
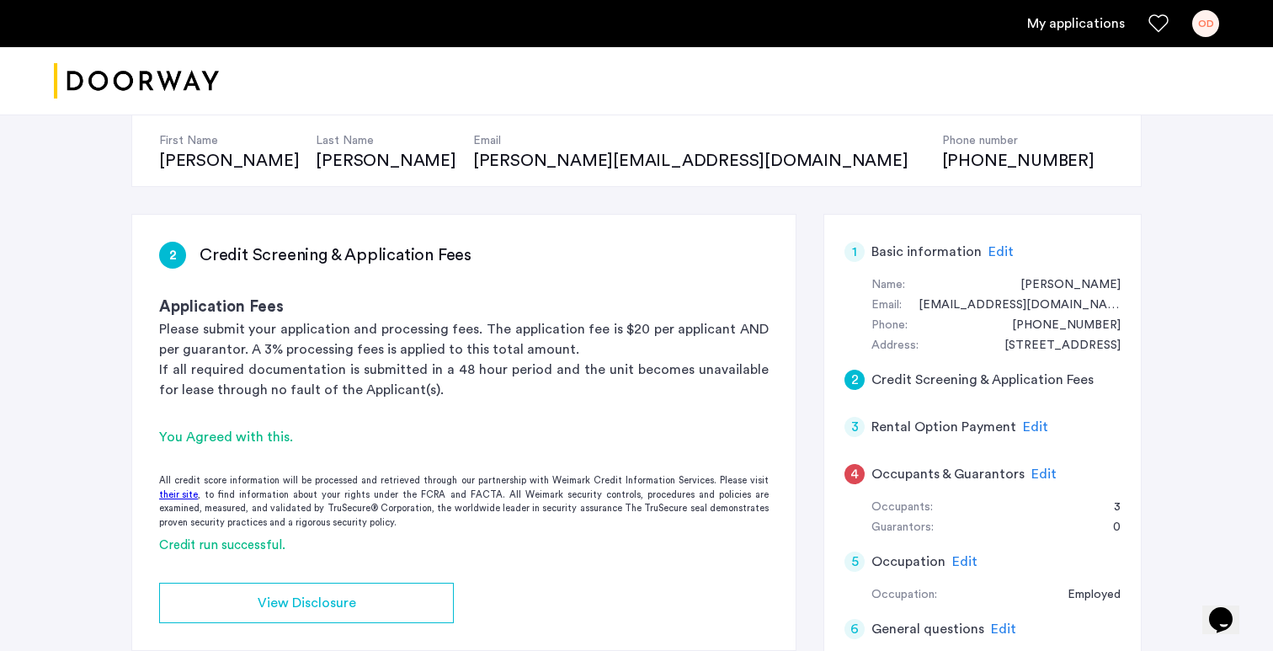
scroll to position [226, 0]
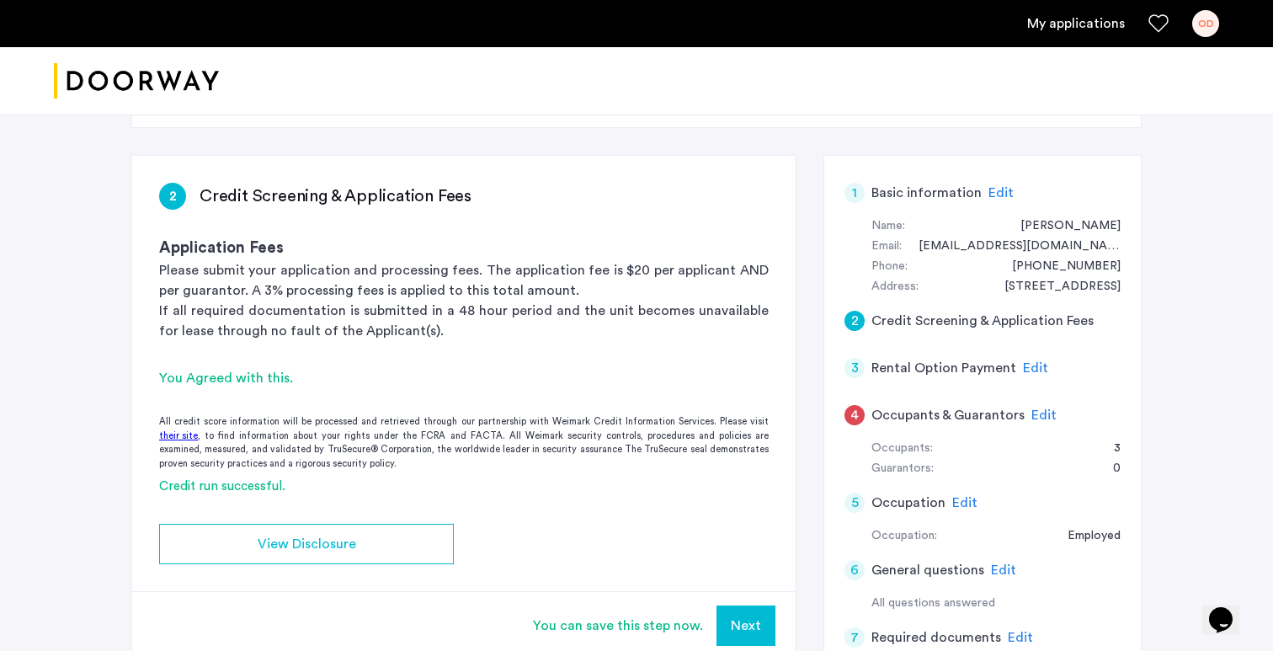
click at [945, 330] on div "2 Credit Screening & Application Fees" at bounding box center [983, 320] width 276 height 47
click at [874, 311] on h5 "Credit Screening & Application Fees" at bounding box center [983, 321] width 222 height 20
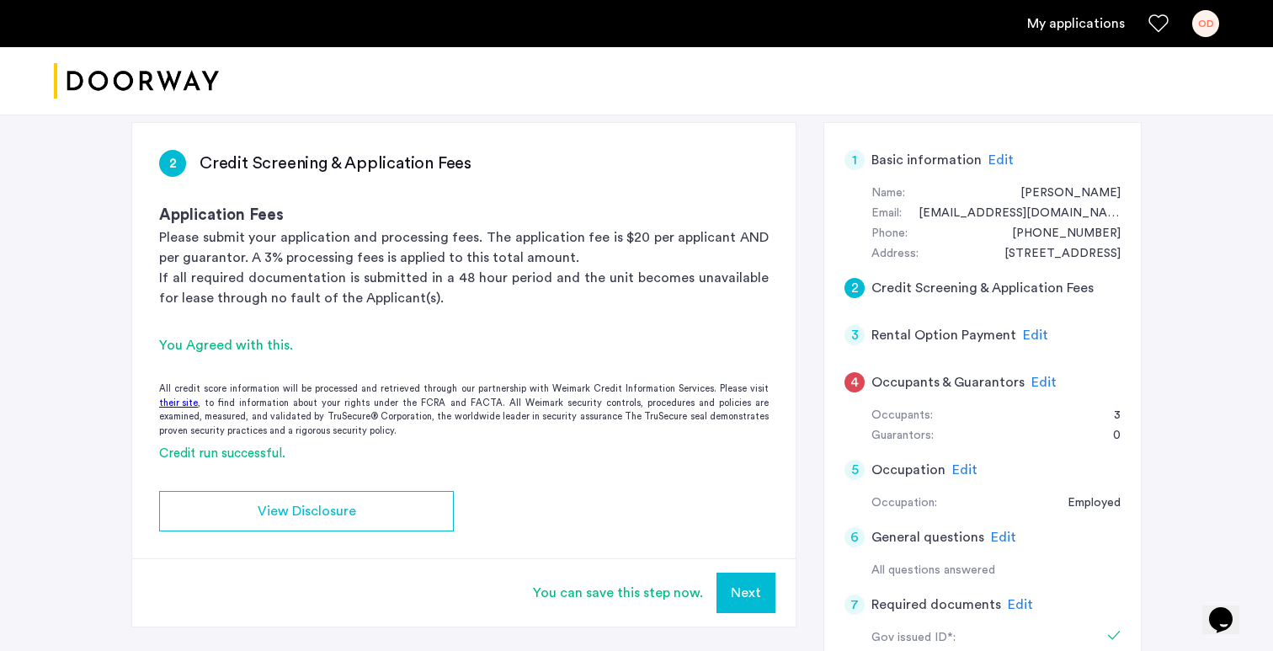
scroll to position [279, 0]
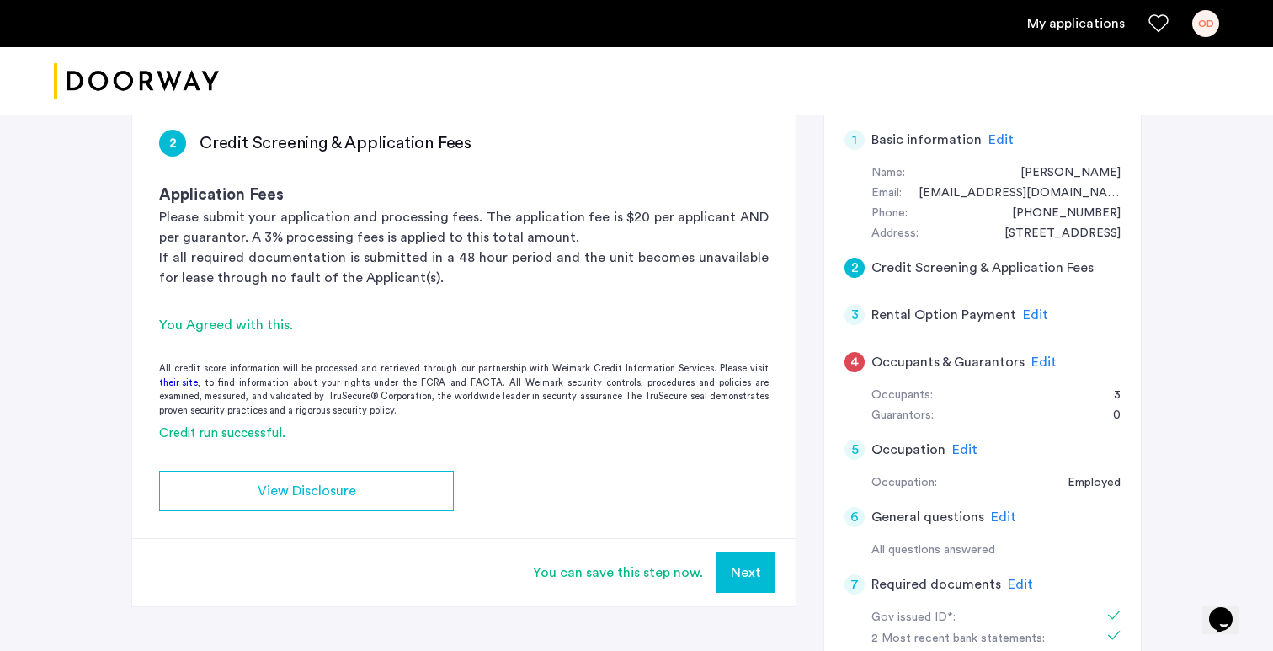
click at [752, 552] on button "Next" at bounding box center [746, 572] width 59 height 40
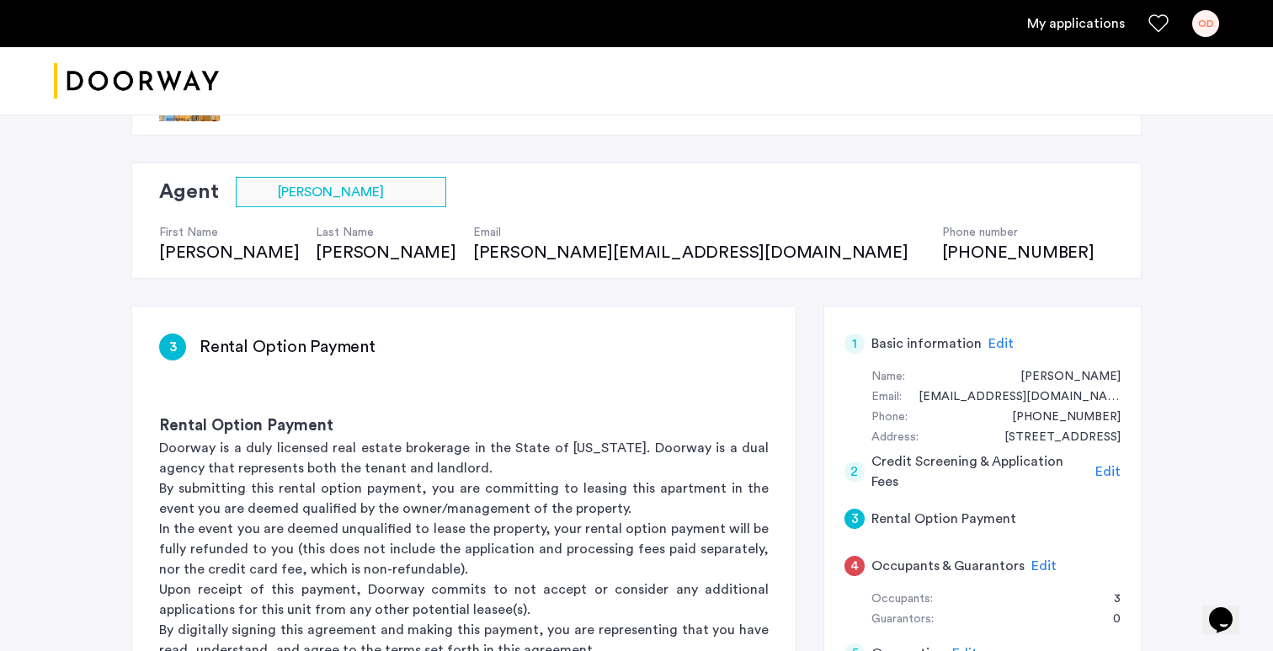
scroll to position [96, 0]
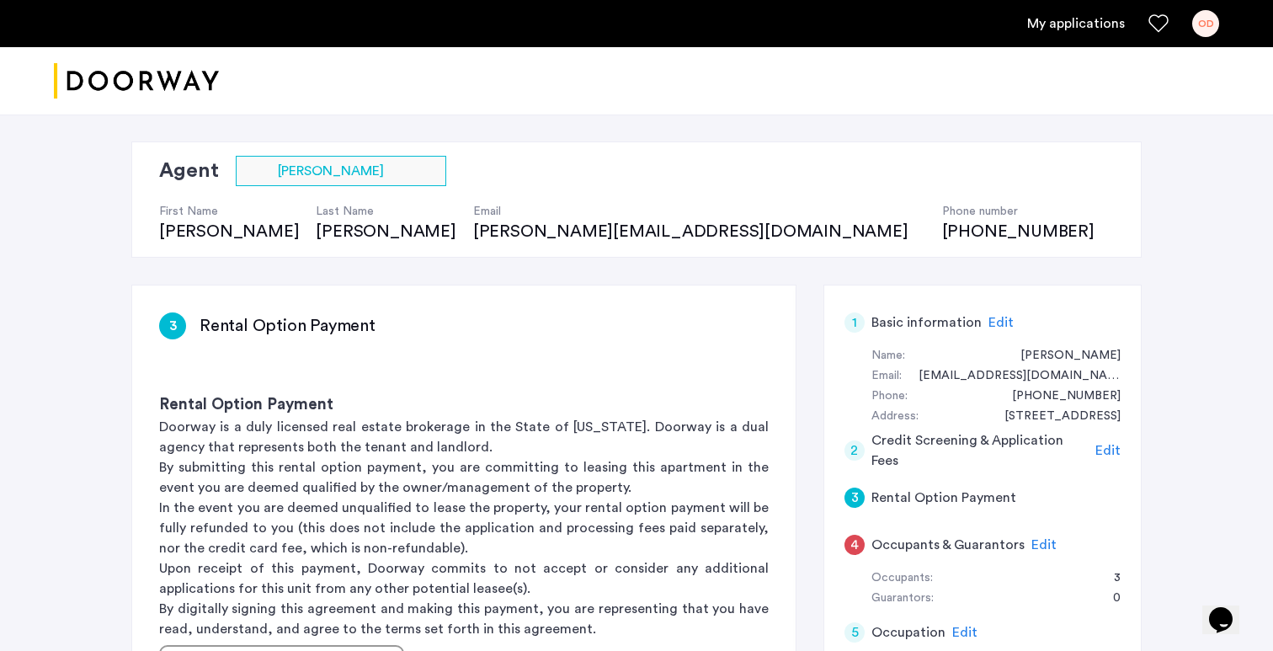
click at [1110, 446] on span "Edit" at bounding box center [1108, 450] width 25 height 13
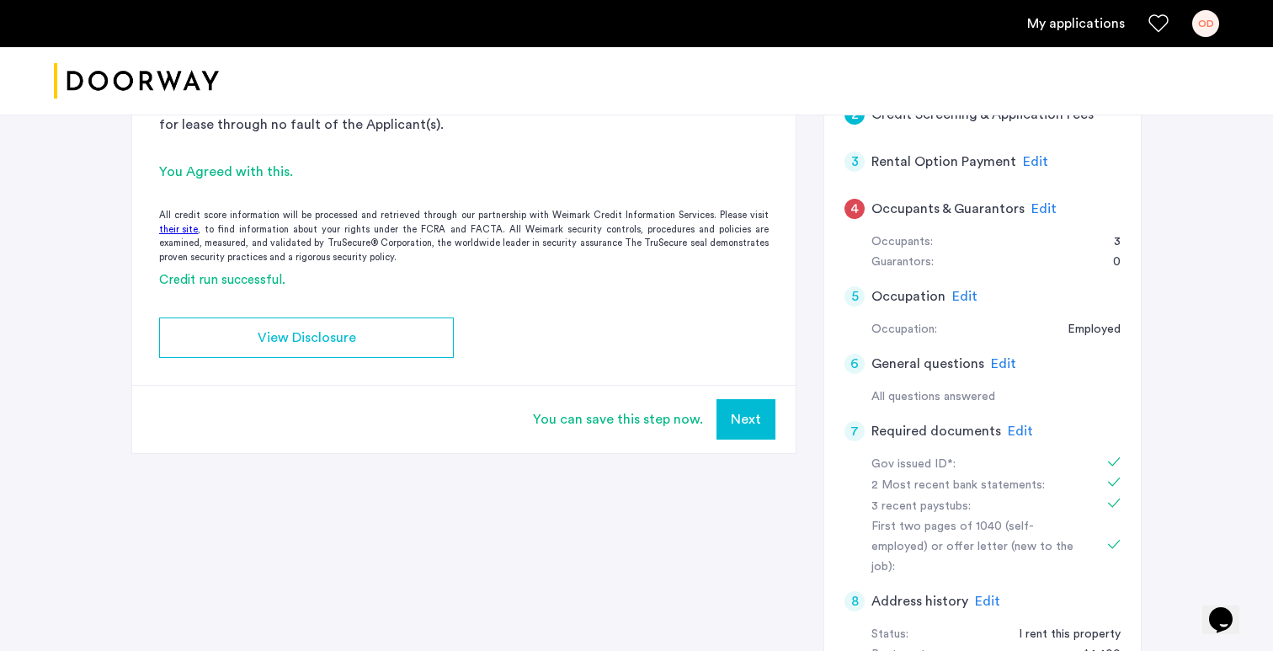
scroll to position [453, 0]
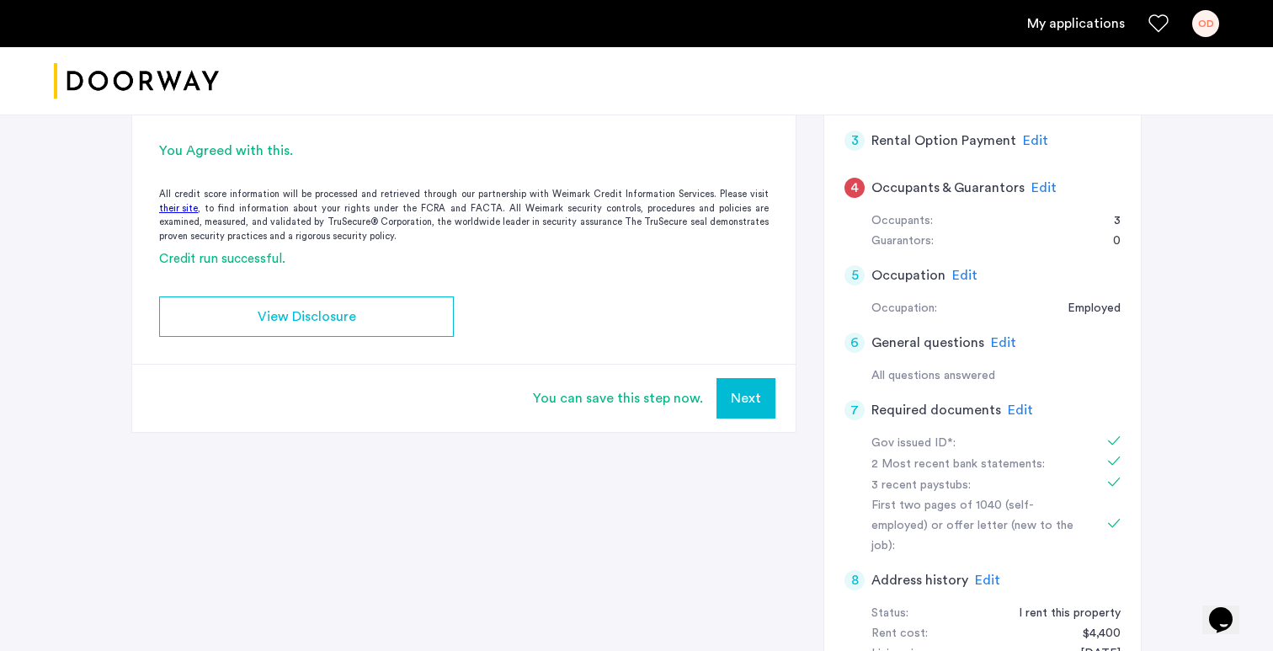
click at [609, 408] on div "You can save this step now. Next" at bounding box center [464, 398] width 664 height 68
drag, startPoint x: 548, startPoint y: 399, endPoint x: 700, endPoint y: 404, distance: 151.7
click at [699, 404] on div "You can save this step now." at bounding box center [618, 398] width 170 height 20
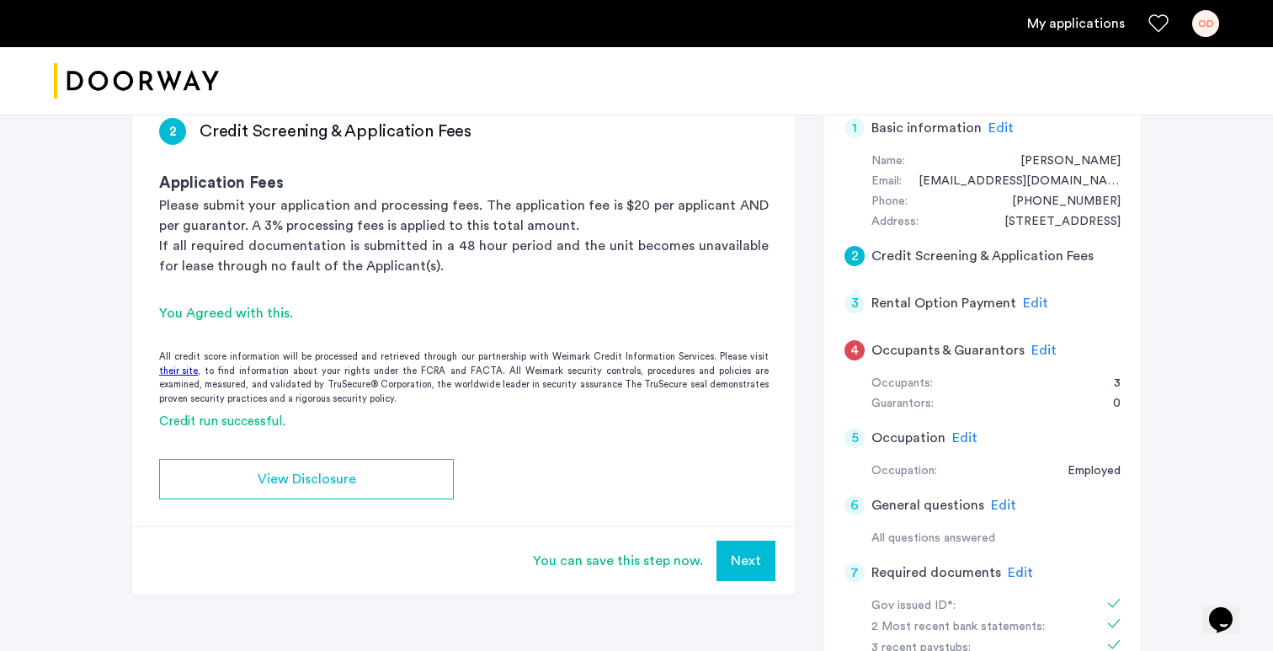
scroll to position [291, 0]
click at [700, 404] on app-credit-screening "2 Credit Screening & Application Fees Application Fees Please submit your appli…" at bounding box center [464, 342] width 664 height 504
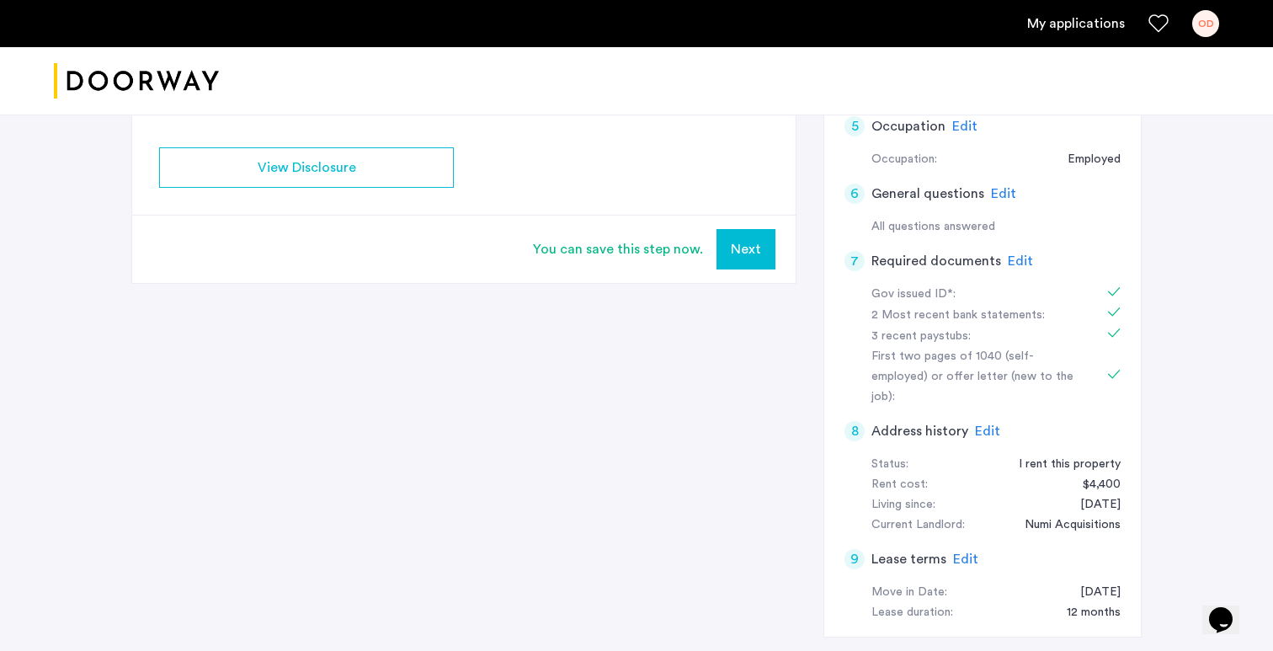
scroll to position [472, 0]
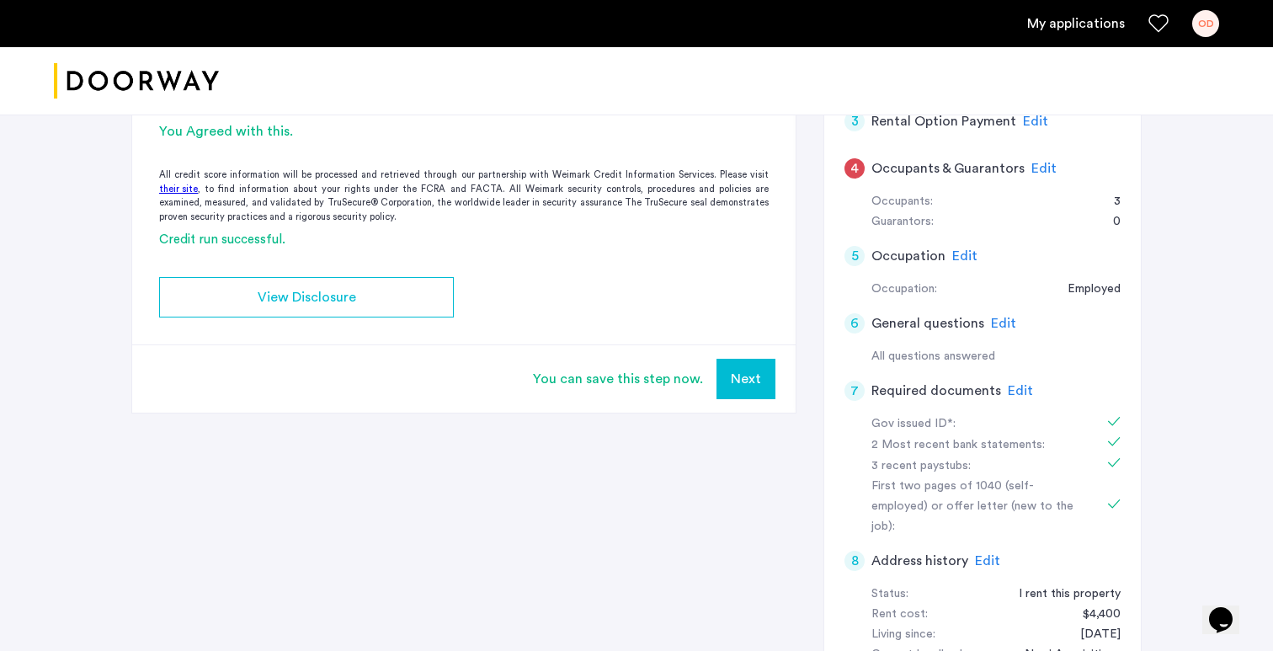
click at [714, 375] on div "You can save this step now. Next" at bounding box center [464, 378] width 664 height 68
click at [756, 376] on button "Next" at bounding box center [746, 379] width 59 height 40
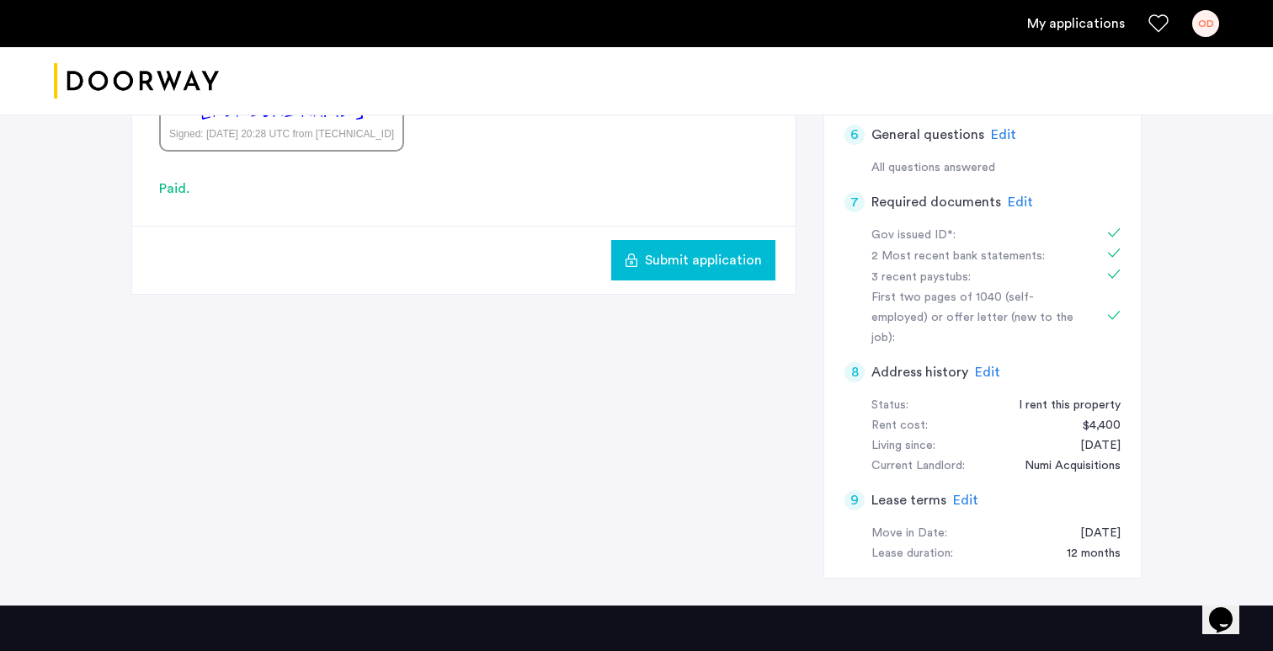
scroll to position [692, 0]
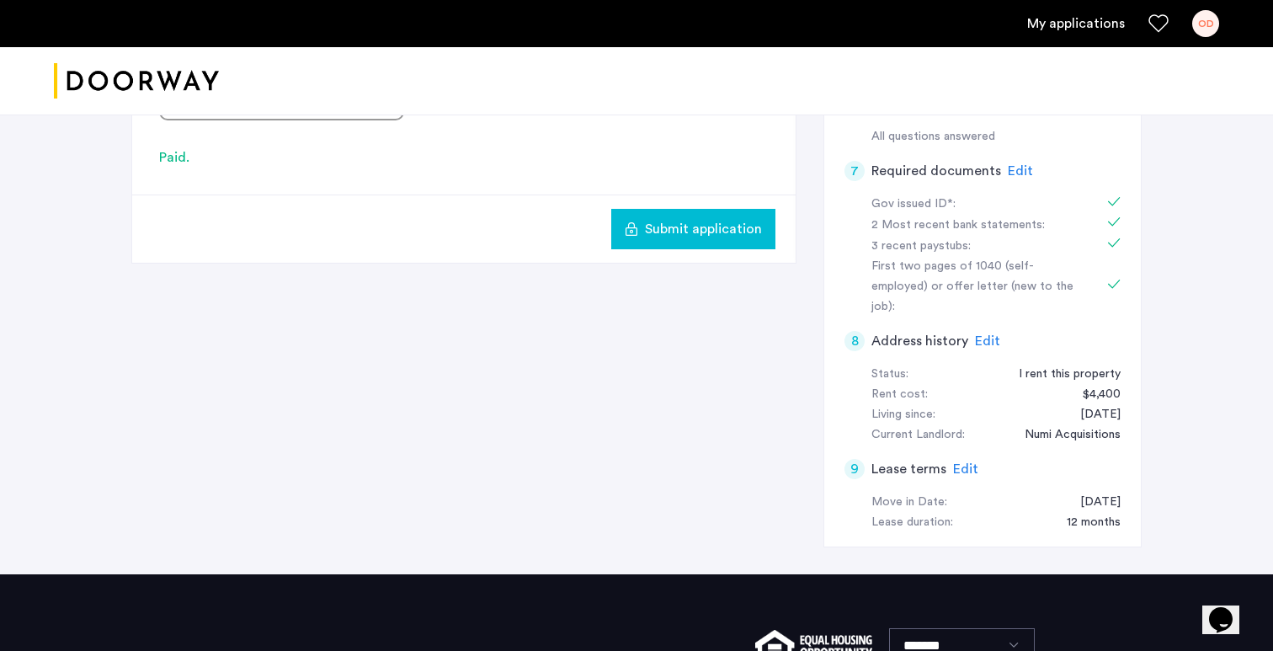
click at [685, 221] on span "Submit application" at bounding box center [703, 229] width 117 height 20
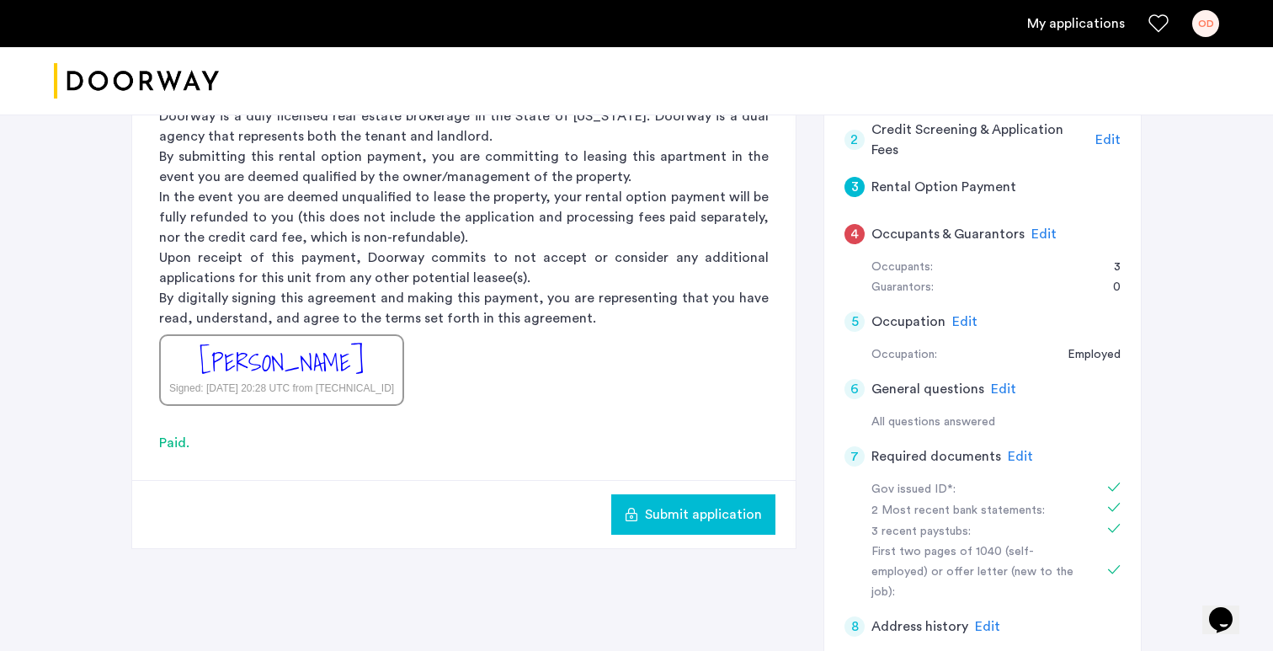
scroll to position [440, 0]
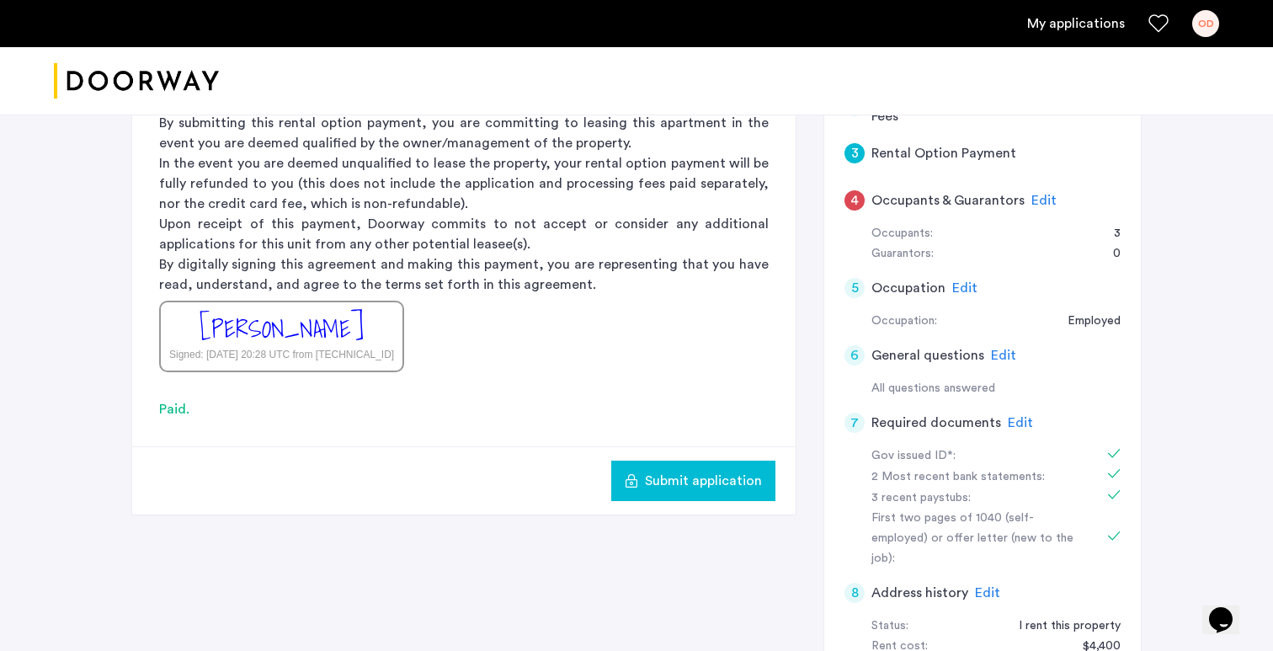
click at [712, 487] on span "Submit application" at bounding box center [703, 481] width 117 height 20
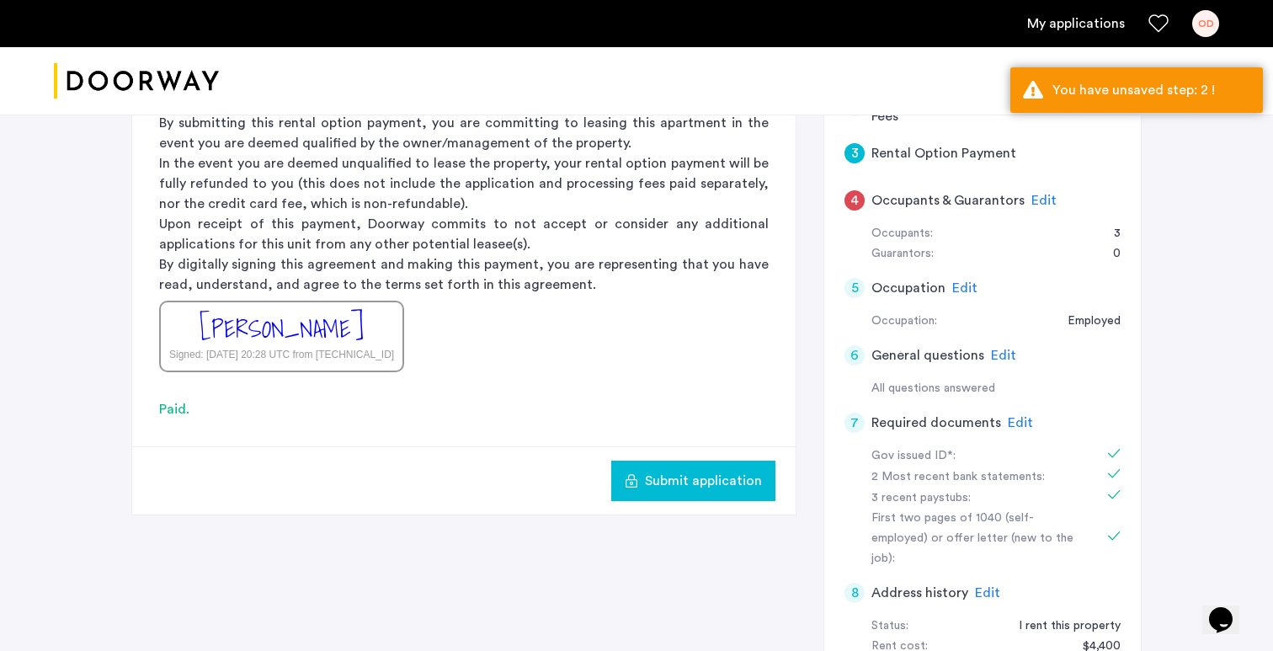
click at [909, 204] on h5 "Occupants & Guarantors" at bounding box center [948, 200] width 153 height 20
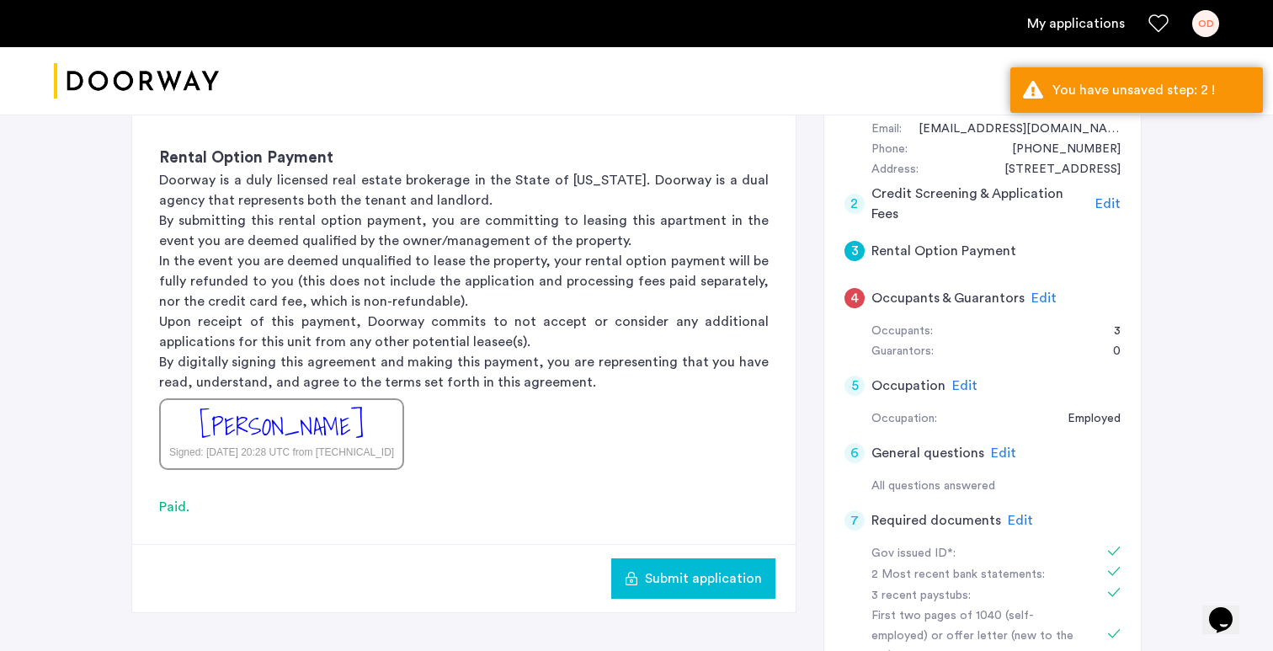
scroll to position [338, 0]
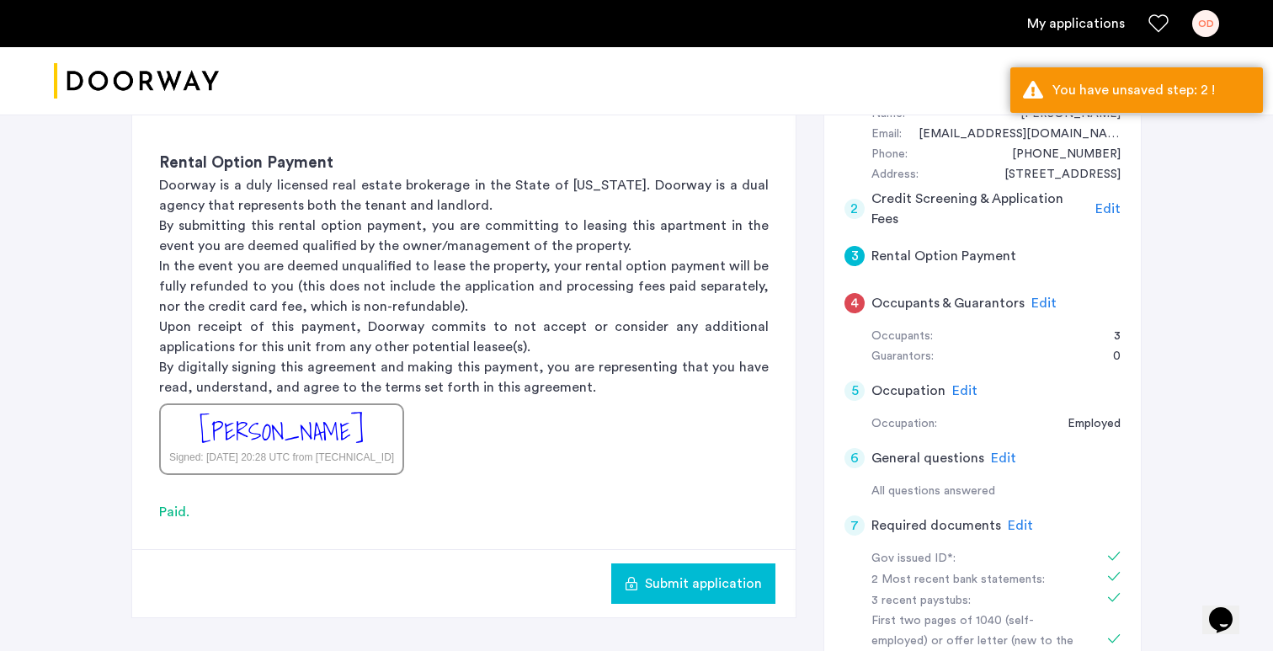
click at [1104, 205] on span "Edit" at bounding box center [1108, 208] width 25 height 13
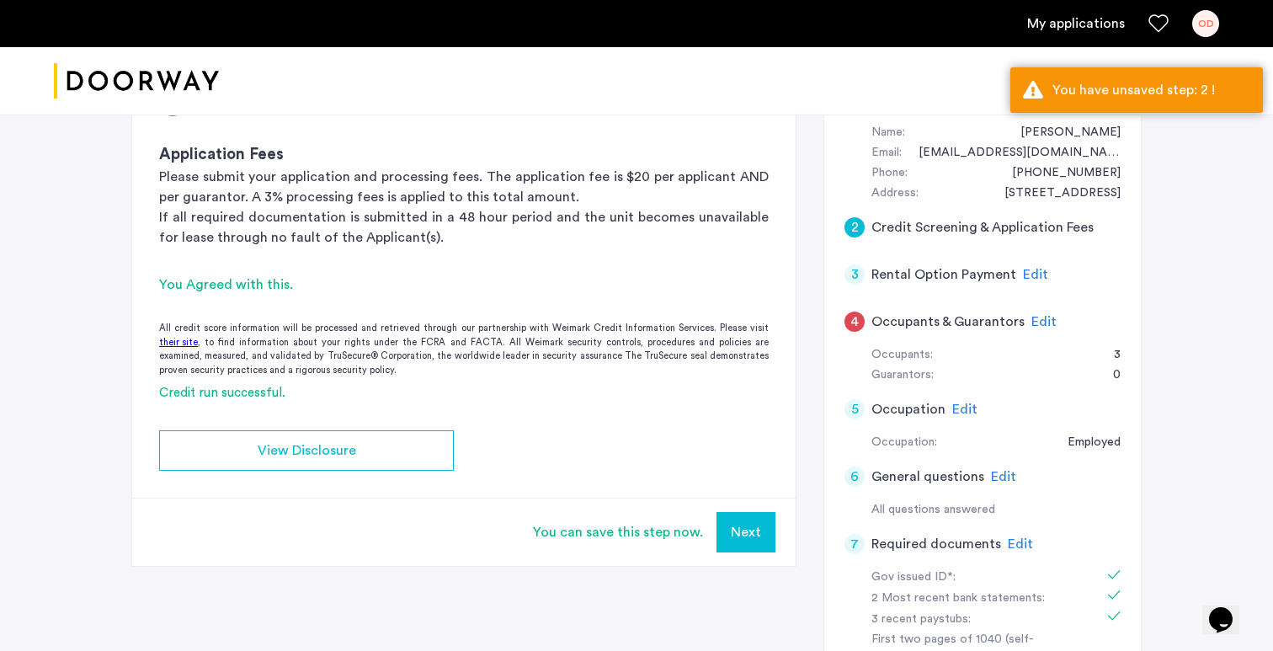
scroll to position [317, 0]
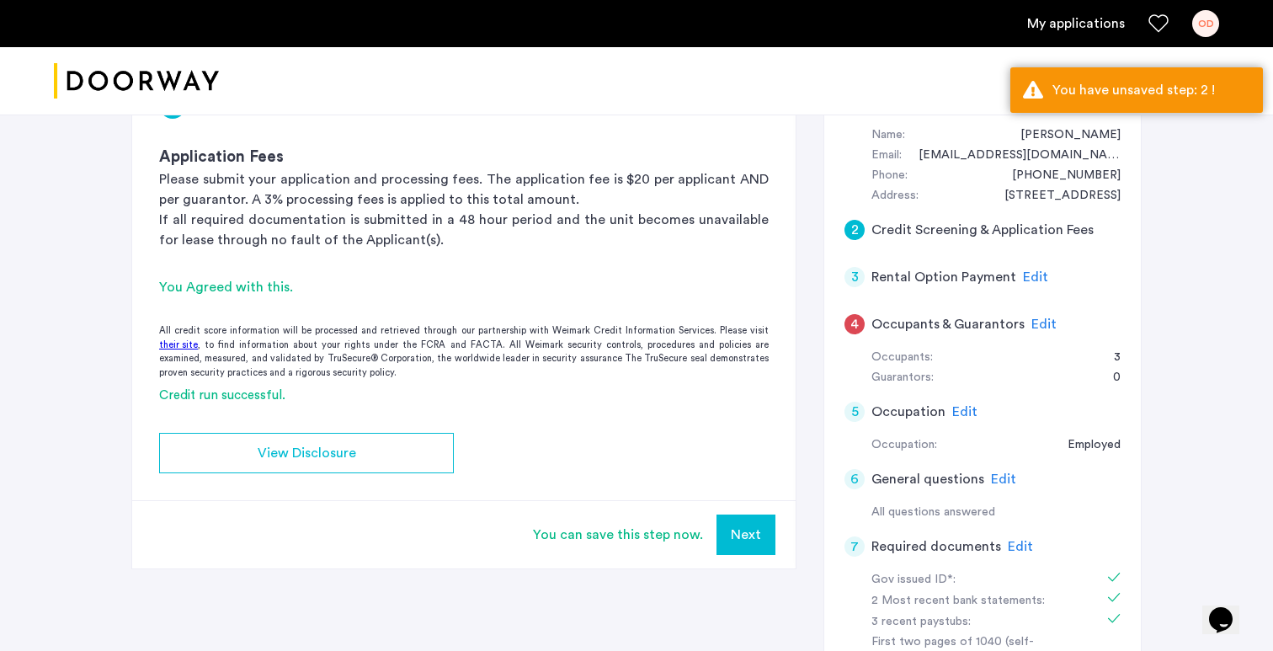
click at [600, 526] on div "You can save this step now." at bounding box center [618, 535] width 170 height 20
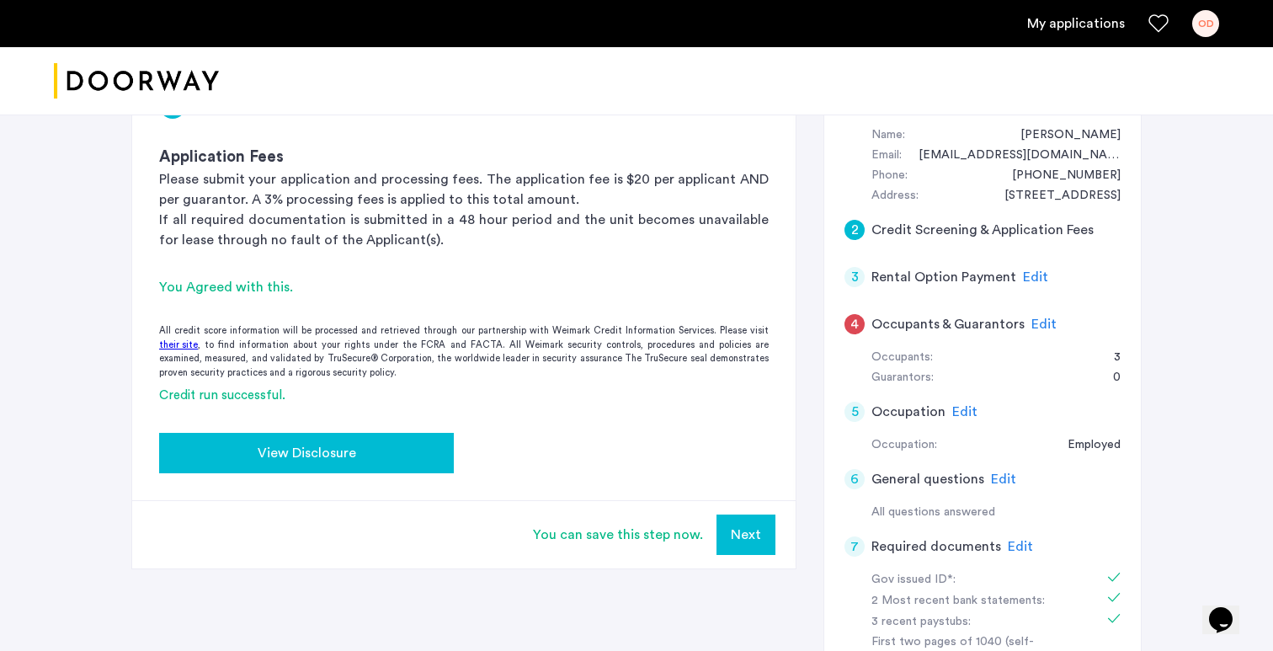
click at [365, 446] on div "View Disclosure" at bounding box center [307, 453] width 268 height 20
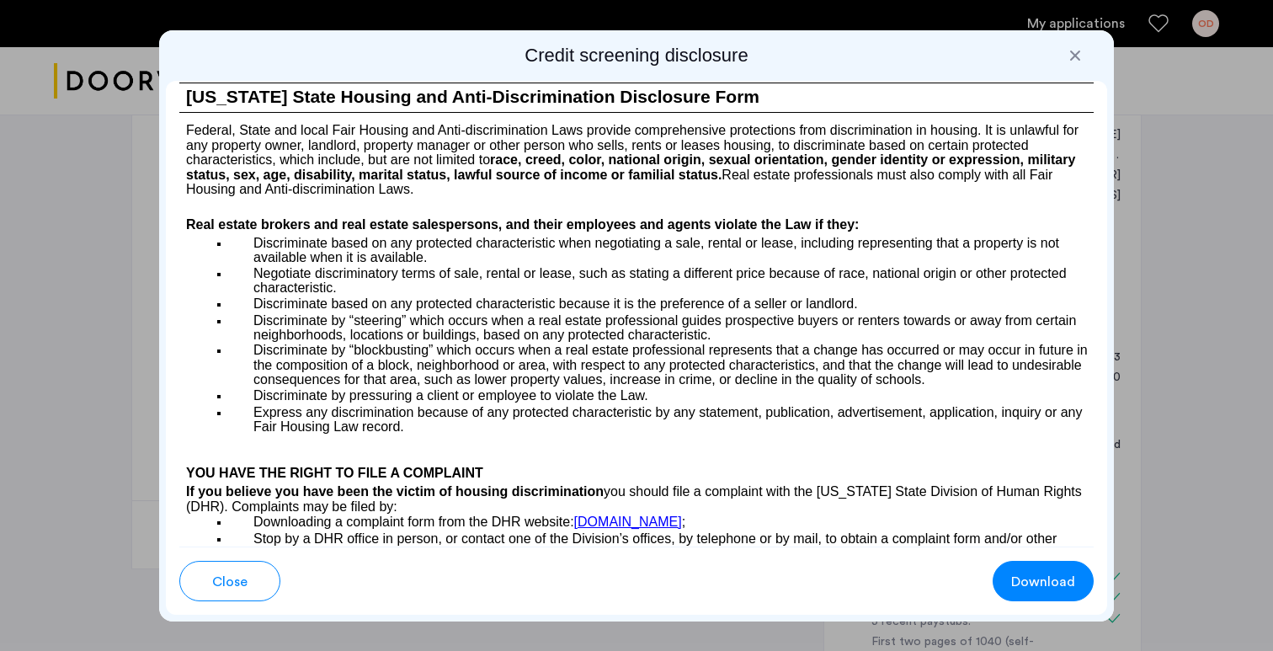
scroll to position [1379, 0]
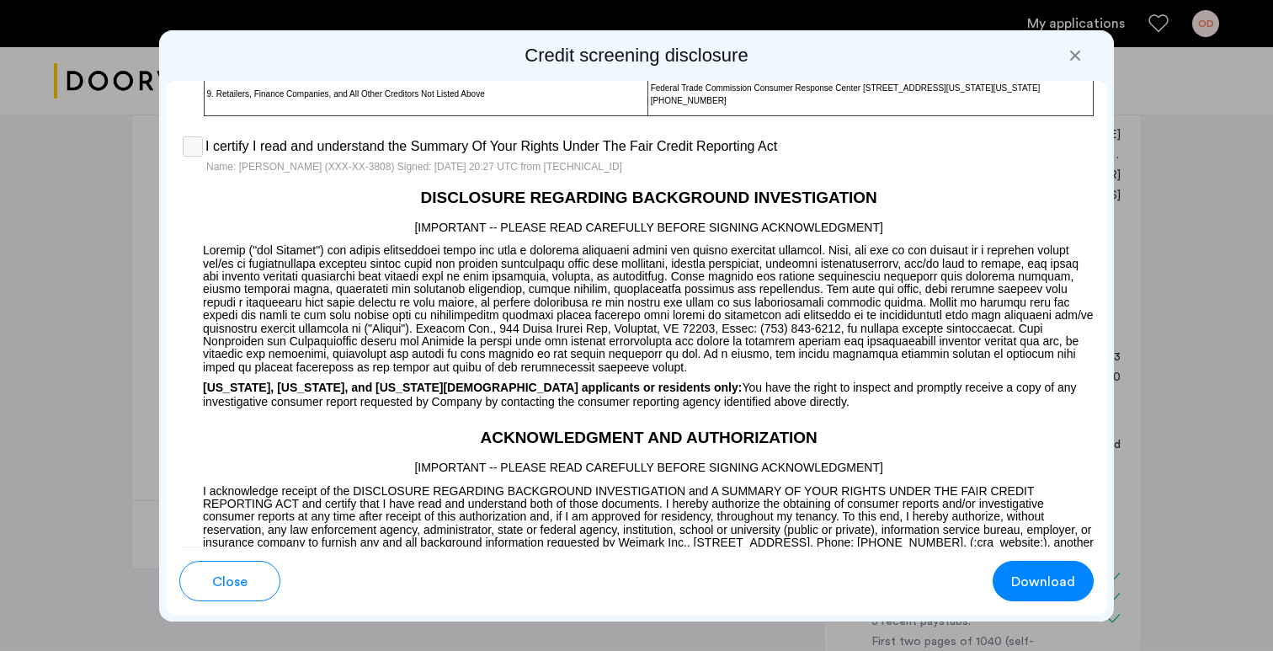
click at [235, 590] on span "Close" at bounding box center [229, 582] width 35 height 20
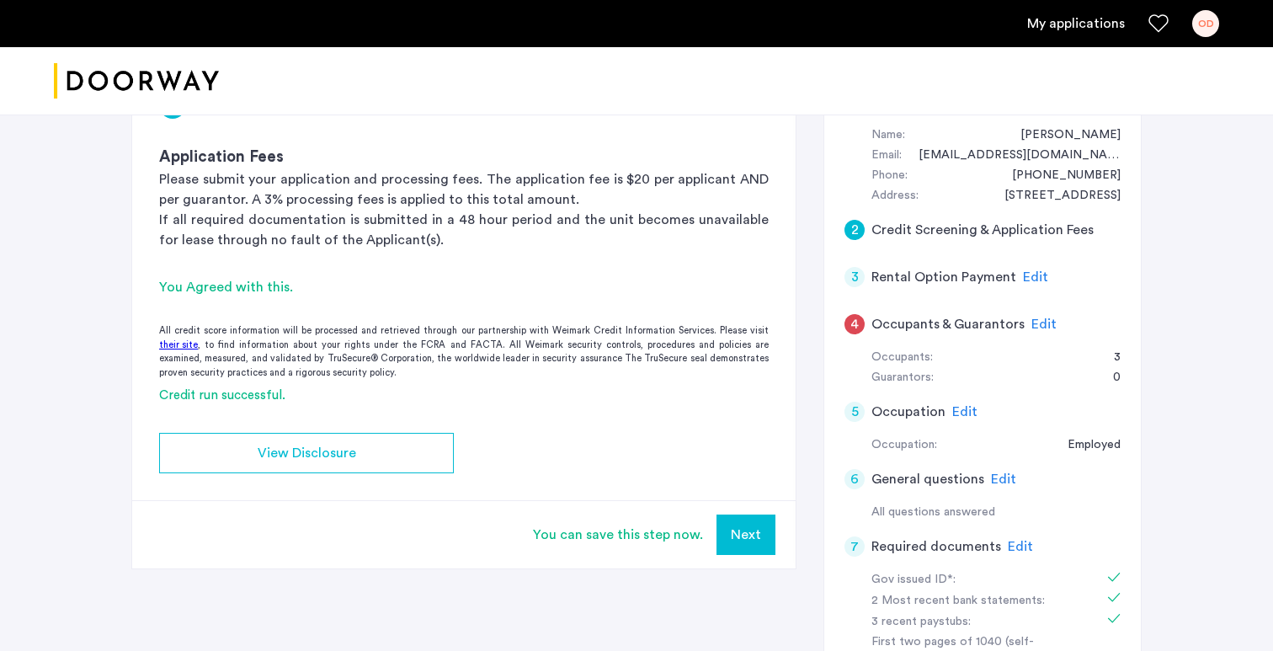
scroll to position [317, 0]
click at [752, 523] on button "Next" at bounding box center [746, 535] width 59 height 40
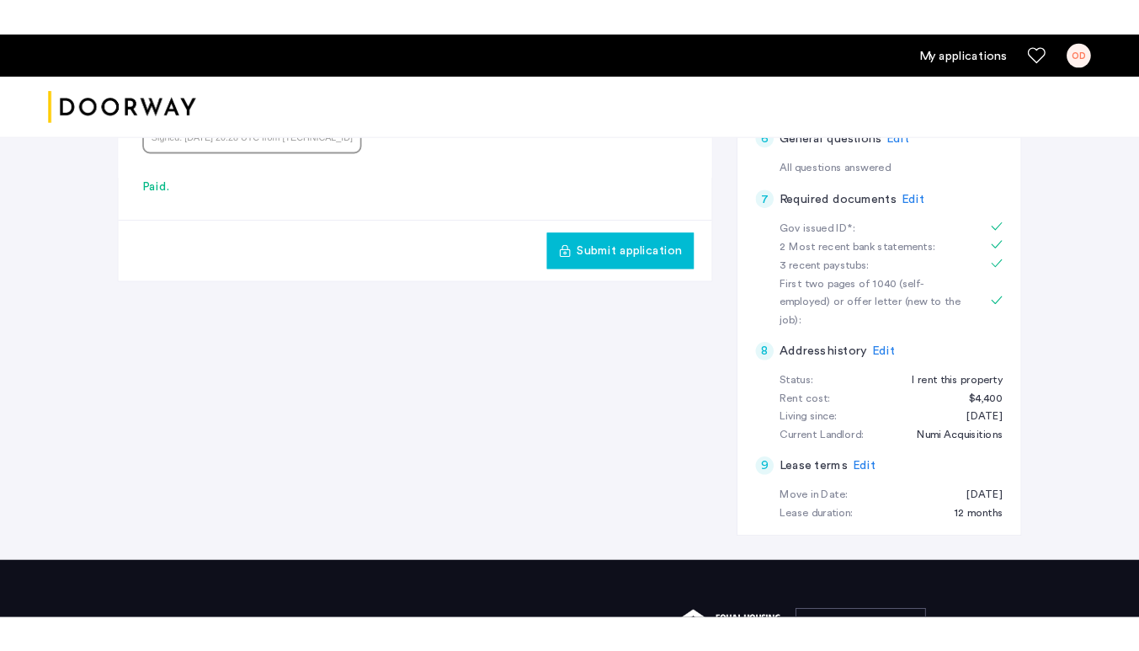
scroll to position [719, 0]
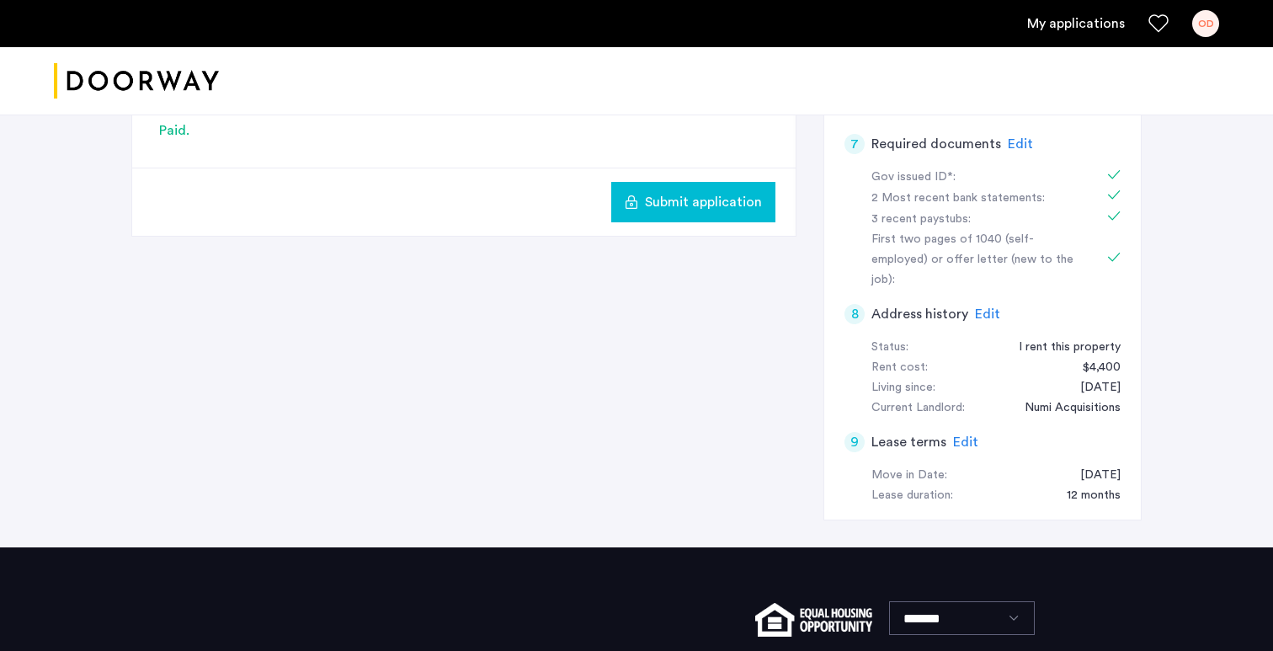
click at [695, 195] on span "Submit application" at bounding box center [703, 202] width 117 height 20
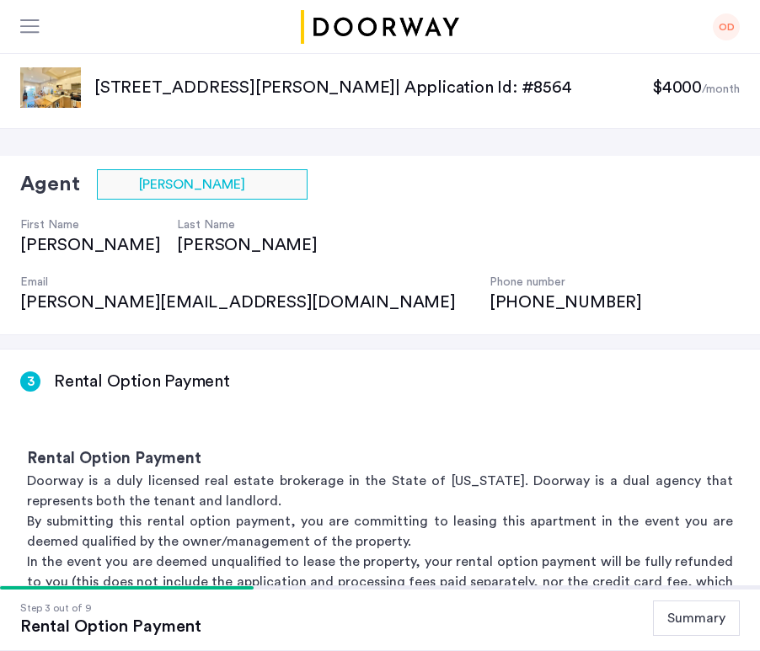
scroll to position [0, 0]
